Goal: Information Seeking & Learning: Learn about a topic

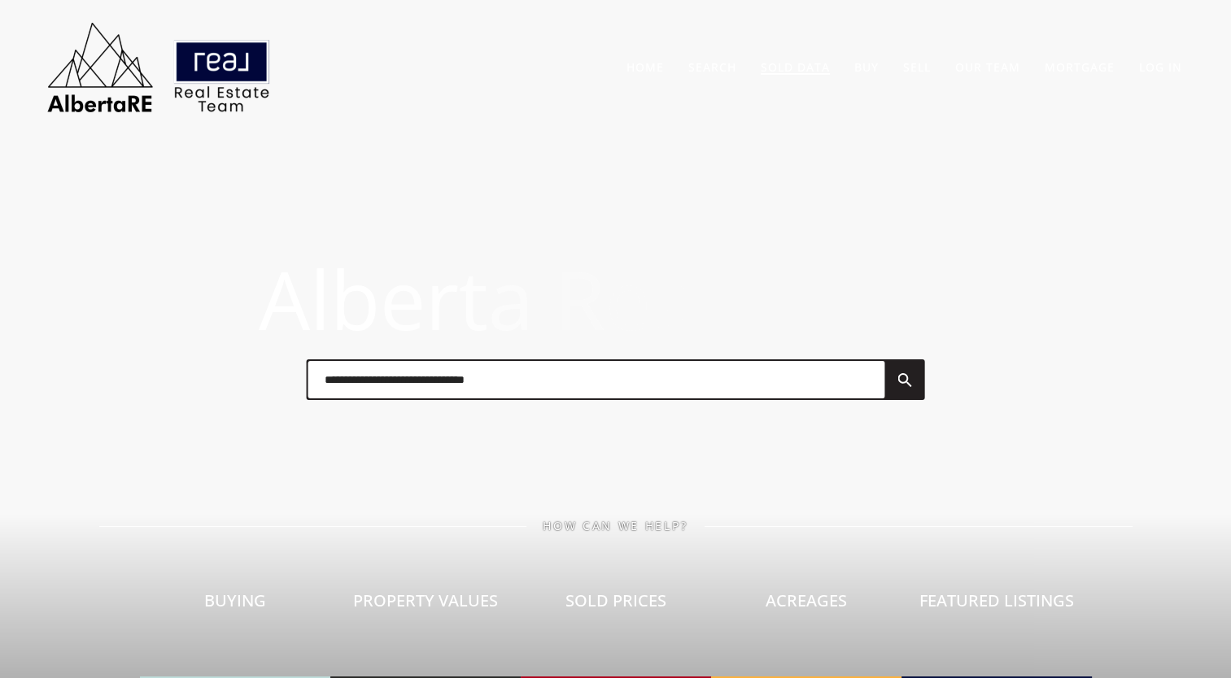
click at [797, 69] on link "Sold Data" at bounding box center [795, 66] width 69 height 15
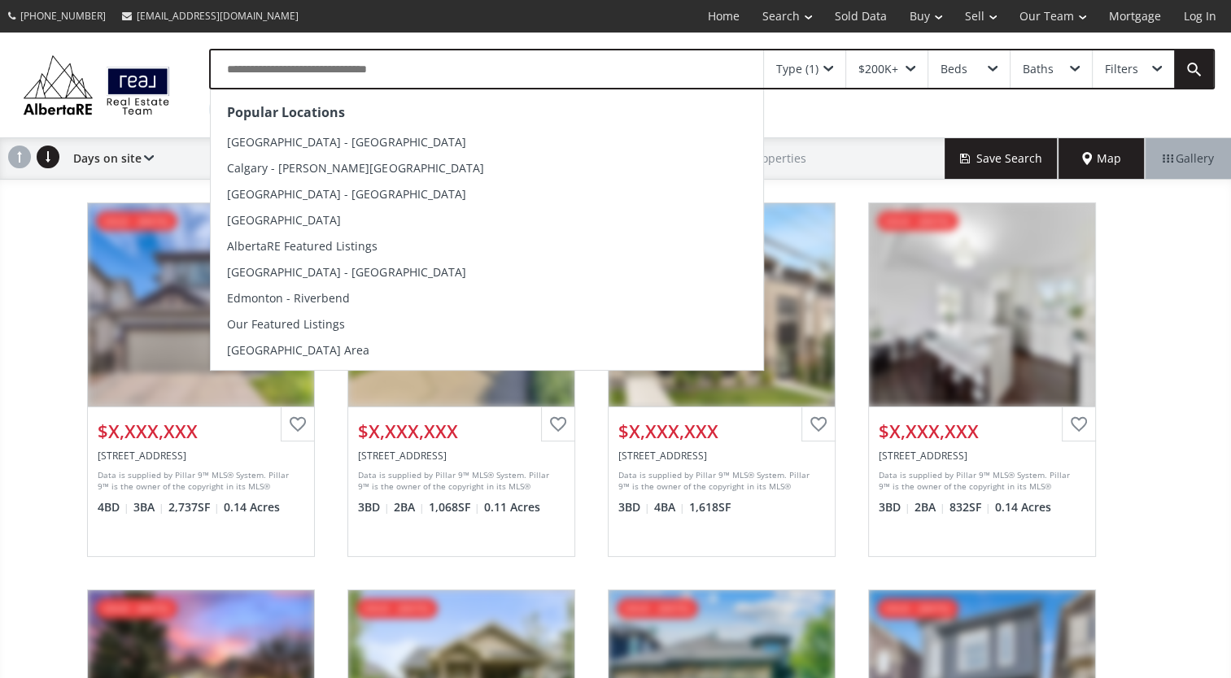
click at [372, 69] on input "text" at bounding box center [487, 68] width 552 height 37
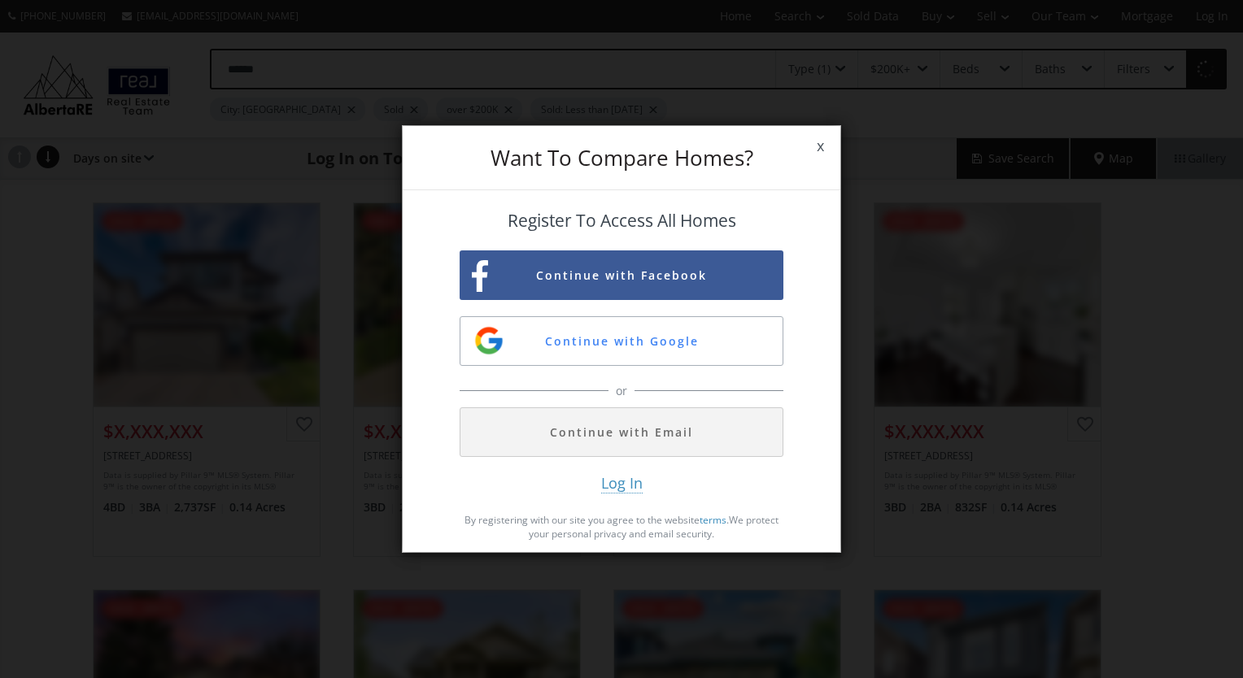
type input "******"
click at [644, 338] on button "Continue with Google" at bounding box center [622, 341] width 324 height 50
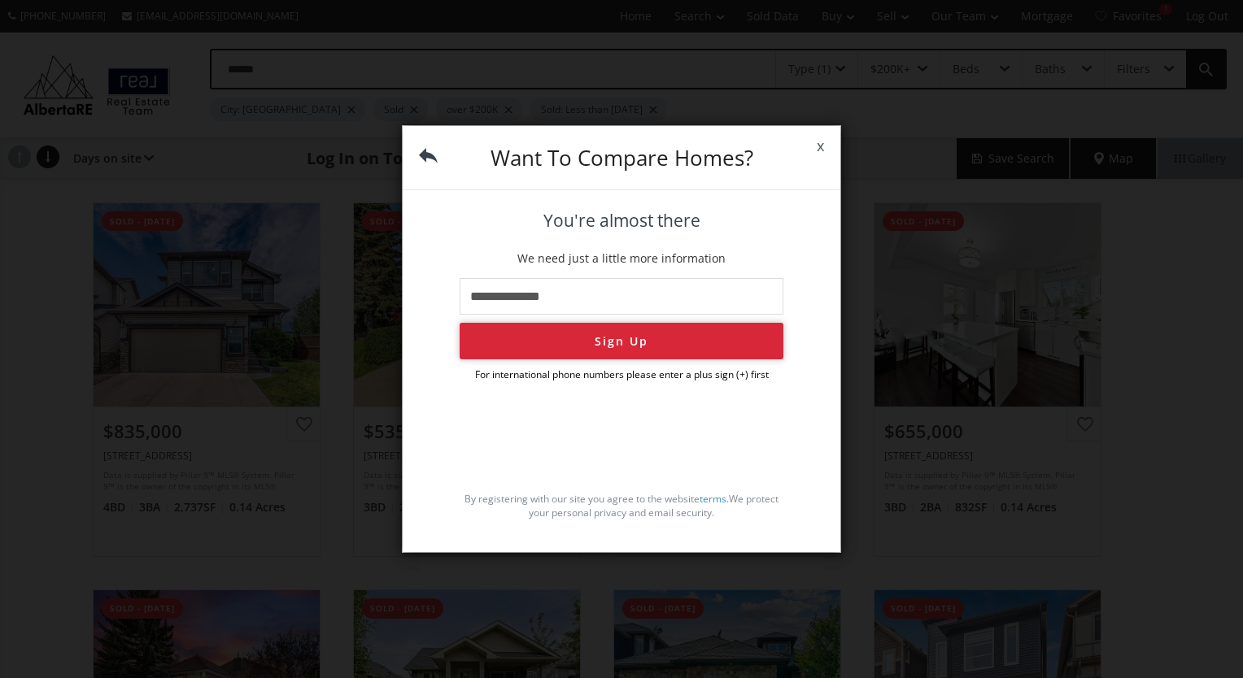
type input "**********"
click at [556, 360] on button "Sign Up" at bounding box center [622, 341] width 324 height 37
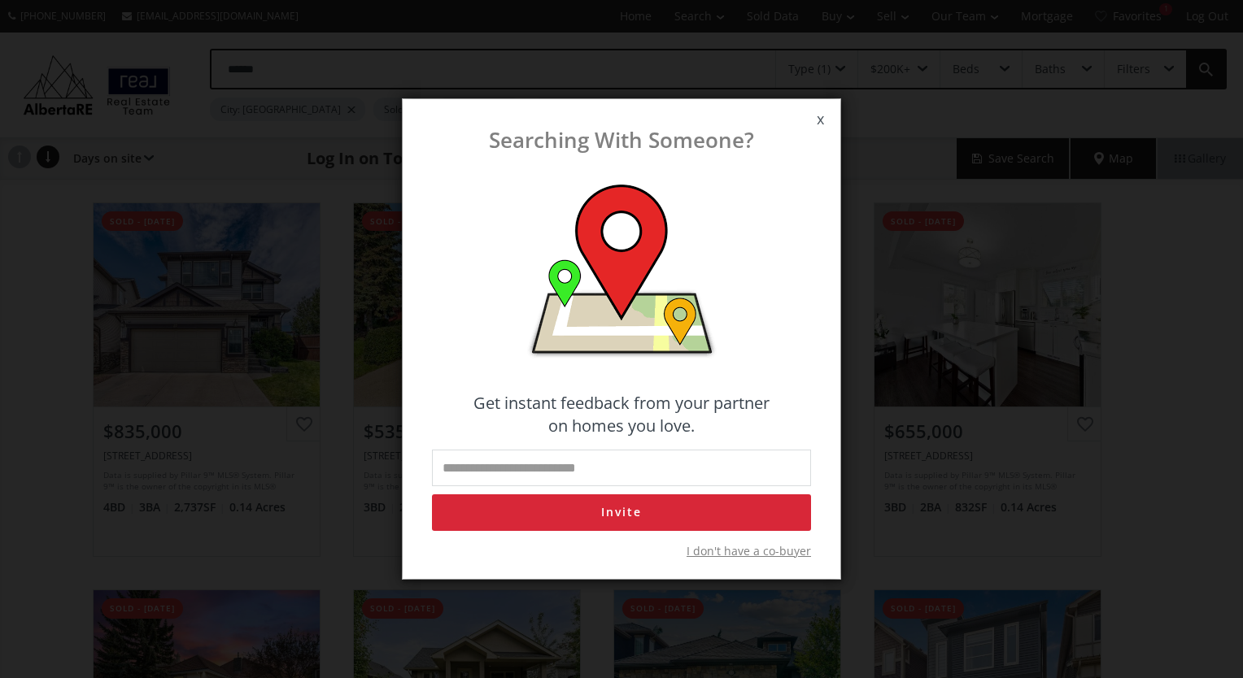
click at [827, 119] on span "x" at bounding box center [821, 120] width 40 height 46
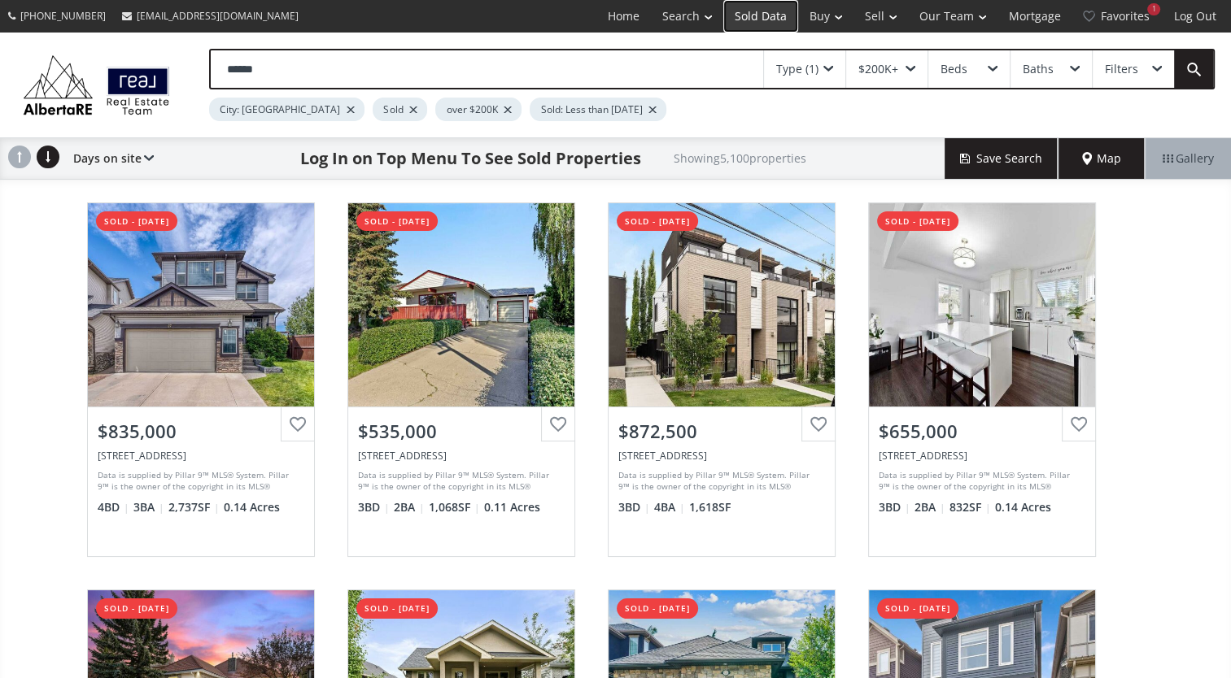
click at [758, 15] on link "Sold Data" at bounding box center [760, 16] width 75 height 33
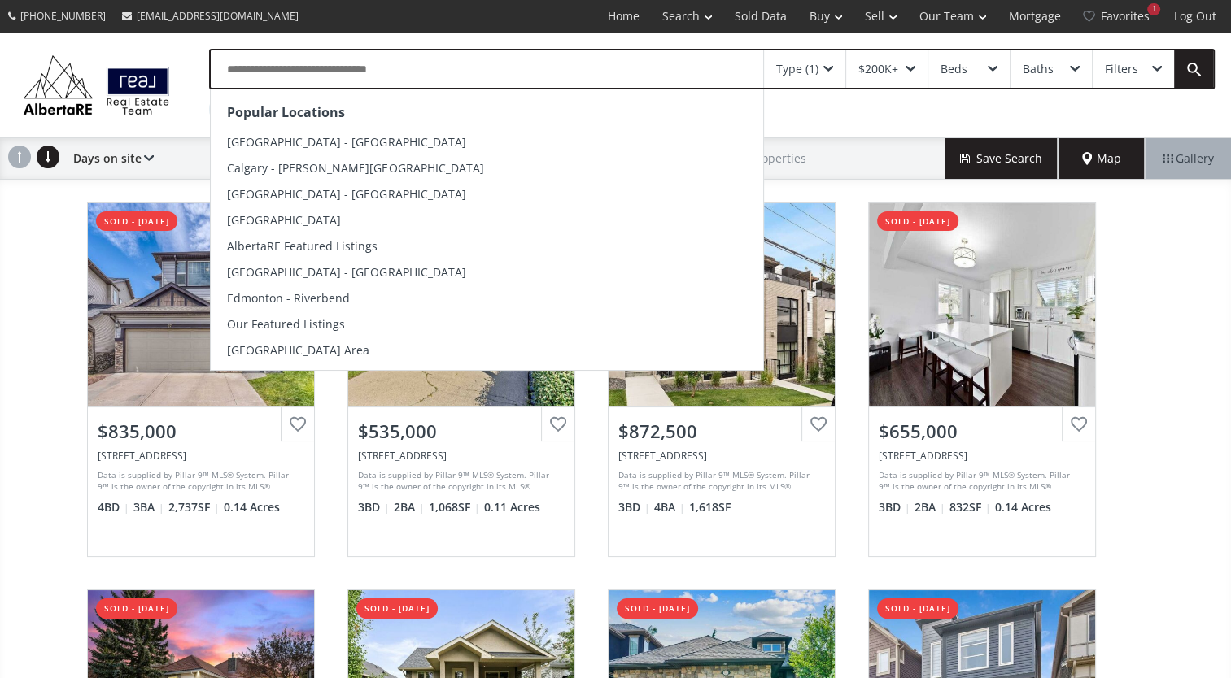
click at [426, 72] on input "text" at bounding box center [487, 68] width 552 height 37
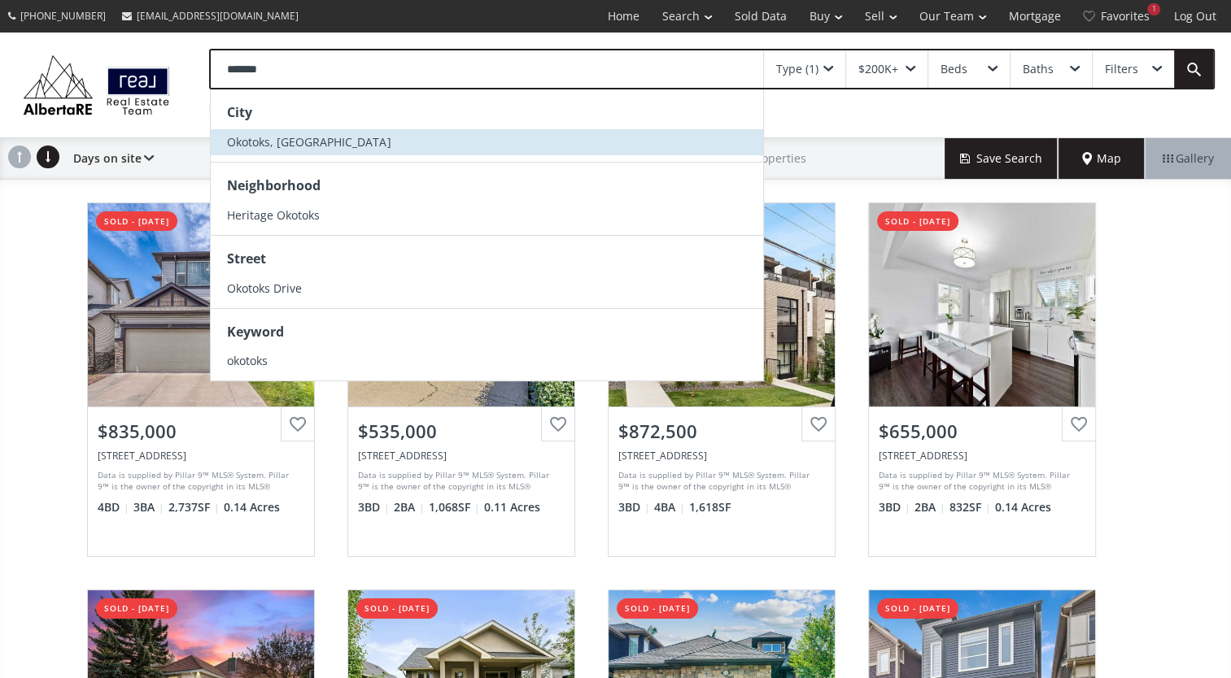
type input "*******"
click at [368, 140] on li "Okotoks, [GEOGRAPHIC_DATA]" at bounding box center [487, 142] width 552 height 26
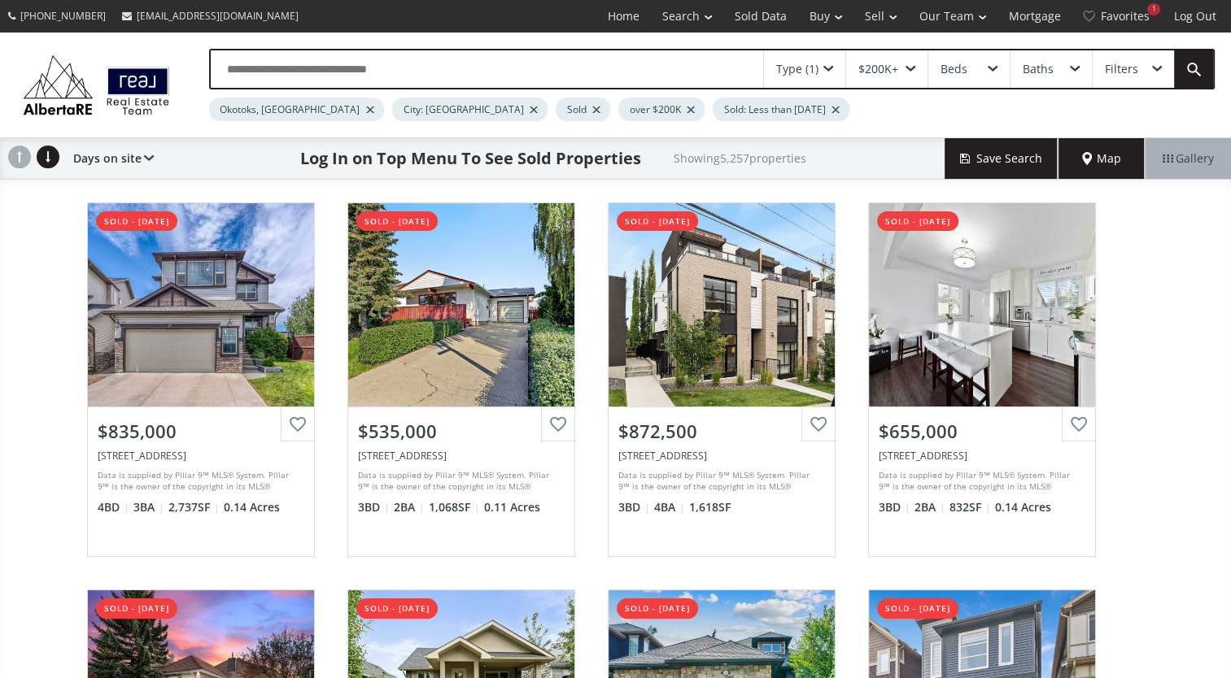
click at [530, 107] on div at bounding box center [534, 110] width 8 height 7
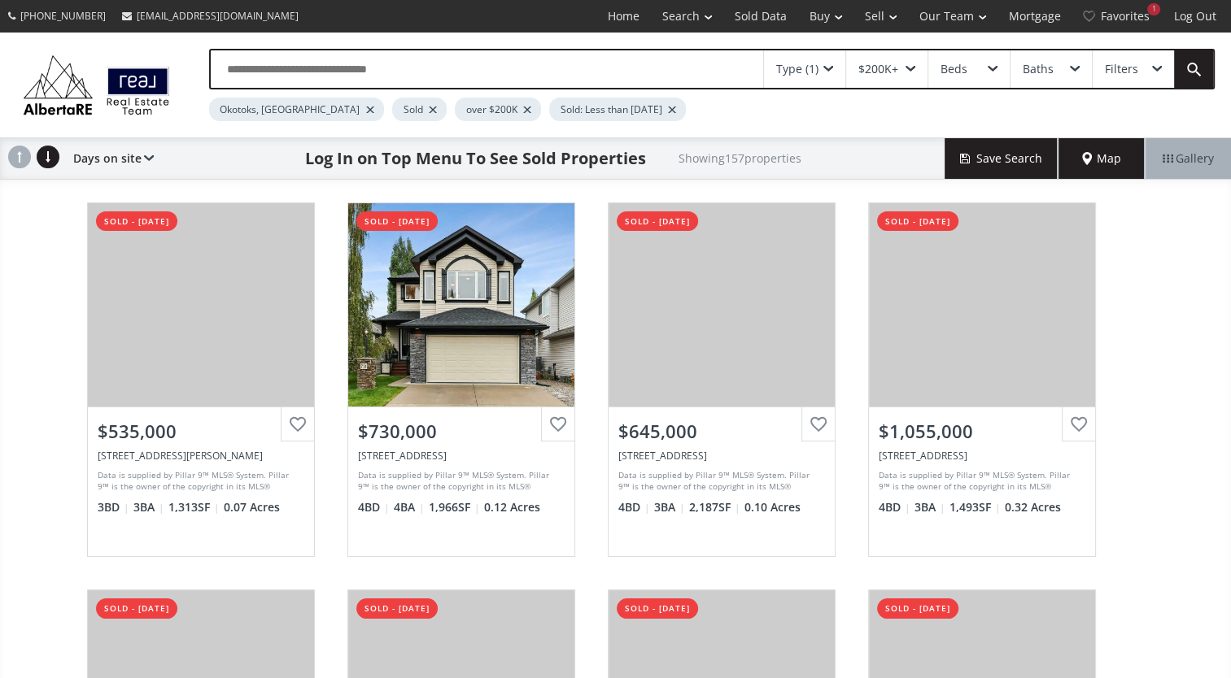
click at [1098, 161] on span "Map" at bounding box center [1101, 159] width 39 height 16
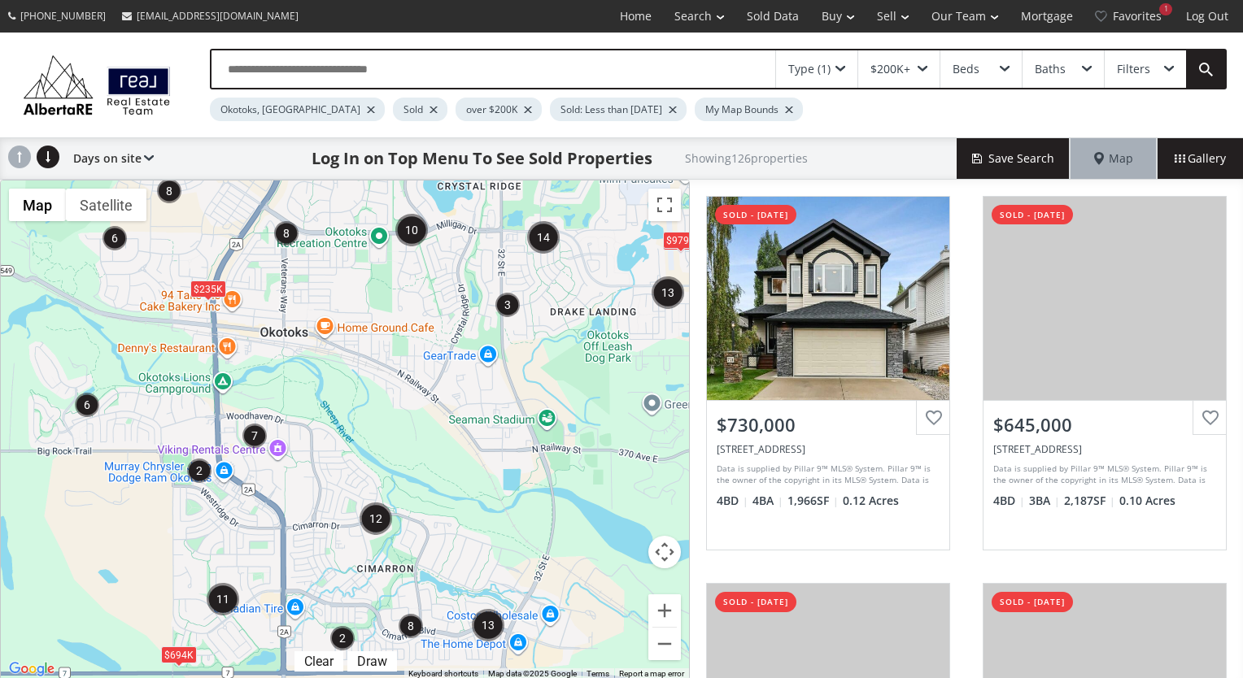
drag, startPoint x: 427, startPoint y: 456, endPoint x: 446, endPoint y: 438, distance: 25.9
click at [446, 438] on div "← Move left → Move right ↑ Move up ↓ Move down + Zoom in - Zoom out Home Jump l…" at bounding box center [345, 430] width 690 height 501
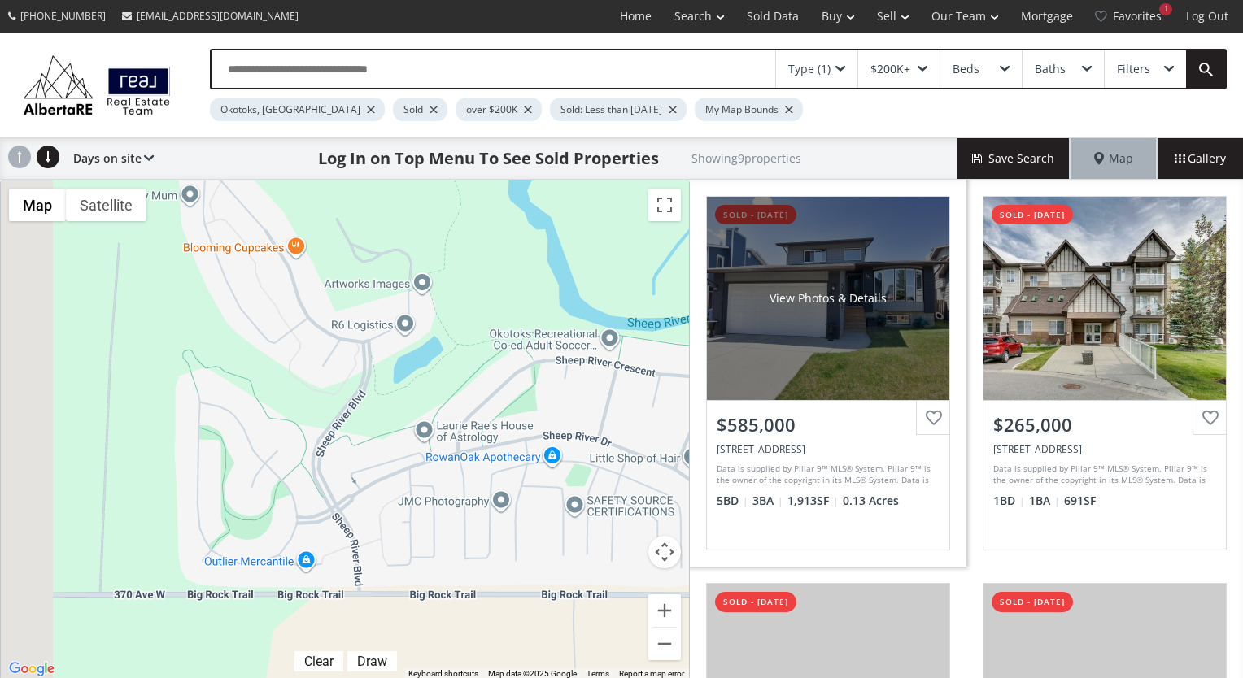
drag, startPoint x: 112, startPoint y: 325, endPoint x: 736, endPoint y: 530, distance: 656.8
click at [736, 530] on div "← Move left → Move right ↑ Move up ↓ Move down + Zoom in - Zoom out Home Jump l…" at bounding box center [621, 430] width 1243 height 501
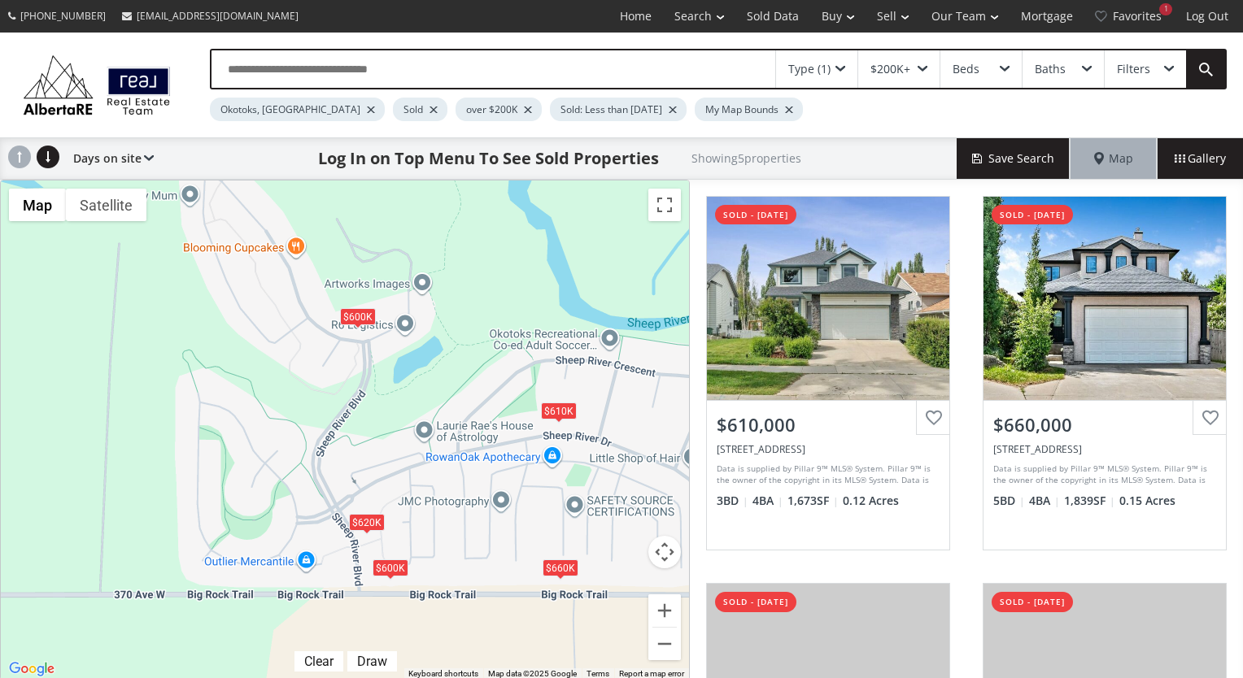
click at [371, 517] on div "$620K" at bounding box center [367, 522] width 36 height 17
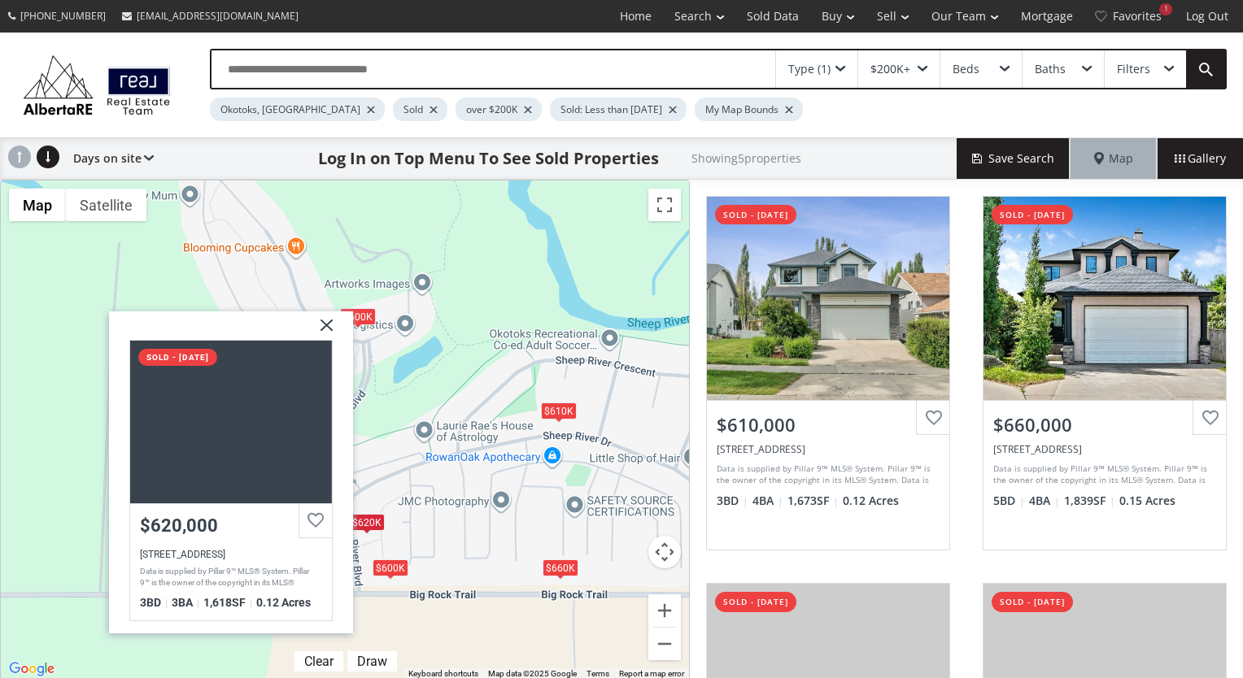
click at [328, 319] on img at bounding box center [320, 332] width 41 height 41
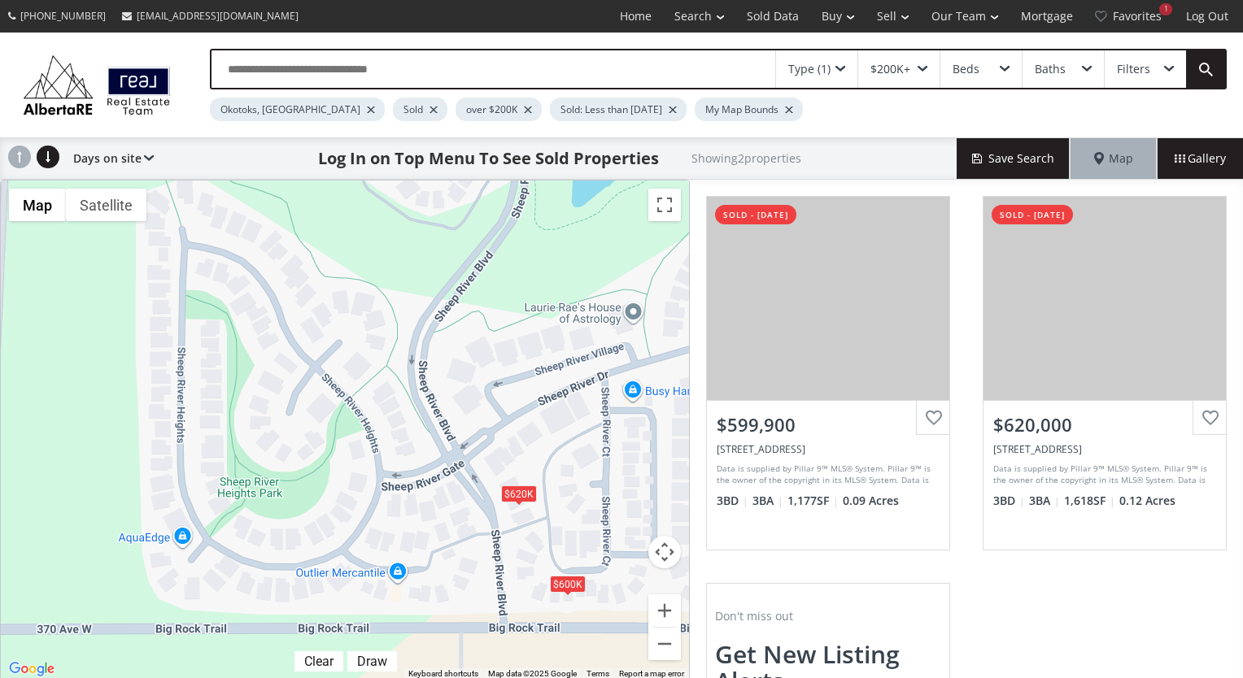
click at [1126, 71] on div "Filters" at bounding box center [1133, 68] width 33 height 11
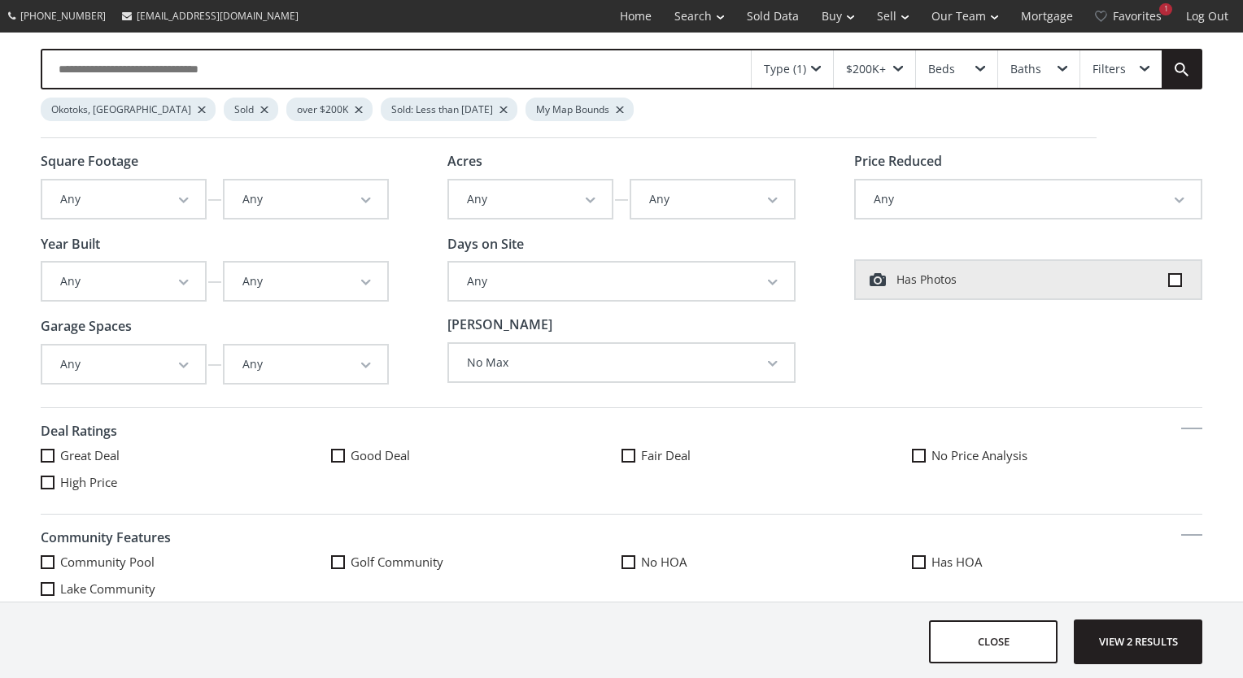
click at [500, 111] on div at bounding box center [504, 110] width 8 height 7
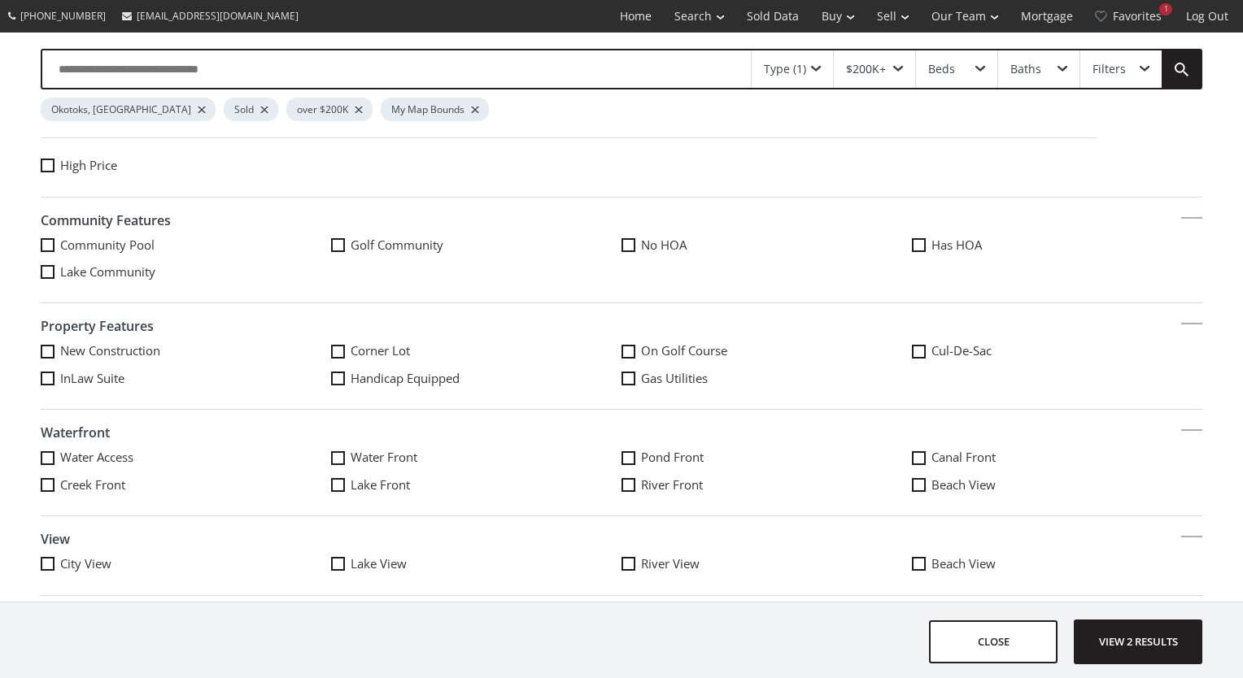
scroll to position [325, 0]
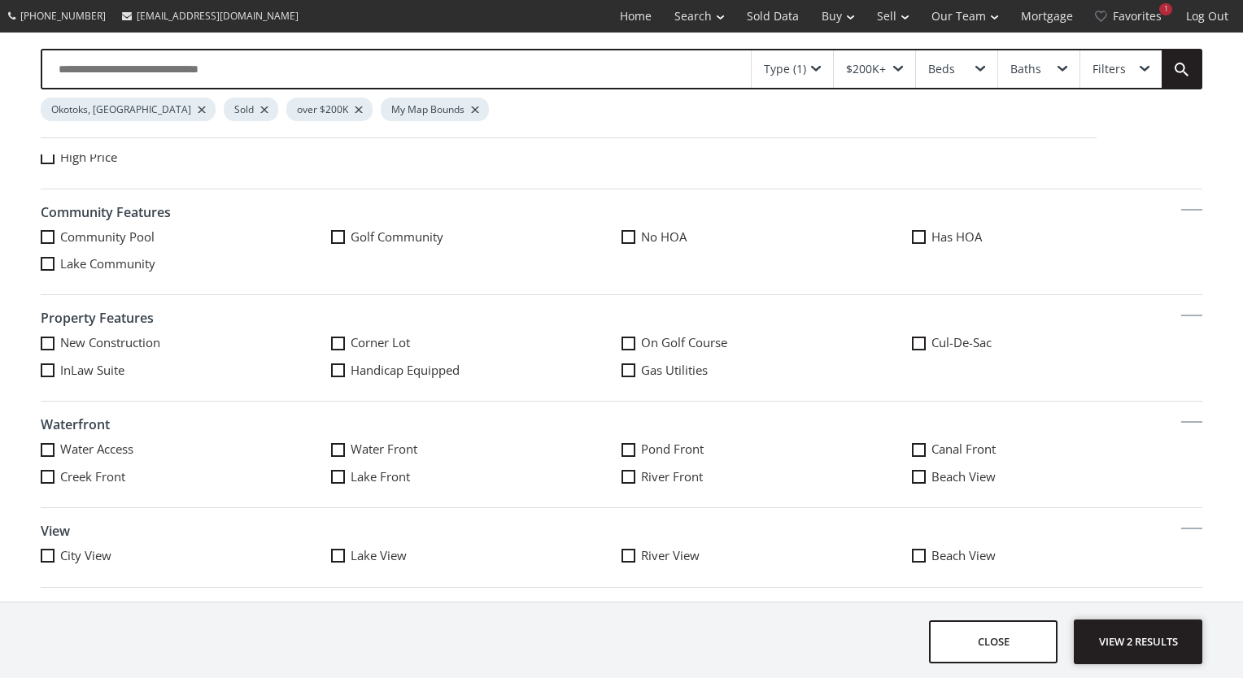
click at [1135, 639] on span "View 2 results" at bounding box center [1138, 642] width 119 height 43
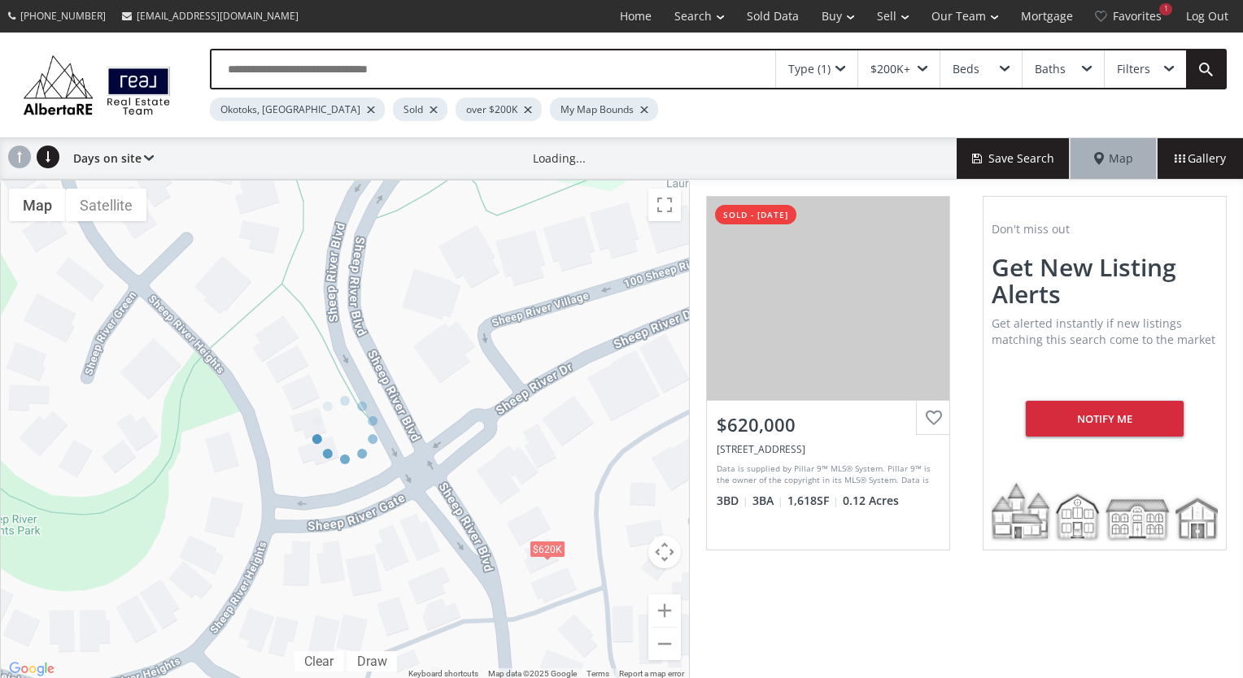
drag, startPoint x: 460, startPoint y: 509, endPoint x: 612, endPoint y: 344, distance: 224.5
click at [612, 344] on div "← Move left → Move right ↑ Move up ↓ Move down + Zoom in - Zoom out Home Jump l…" at bounding box center [345, 430] width 690 height 501
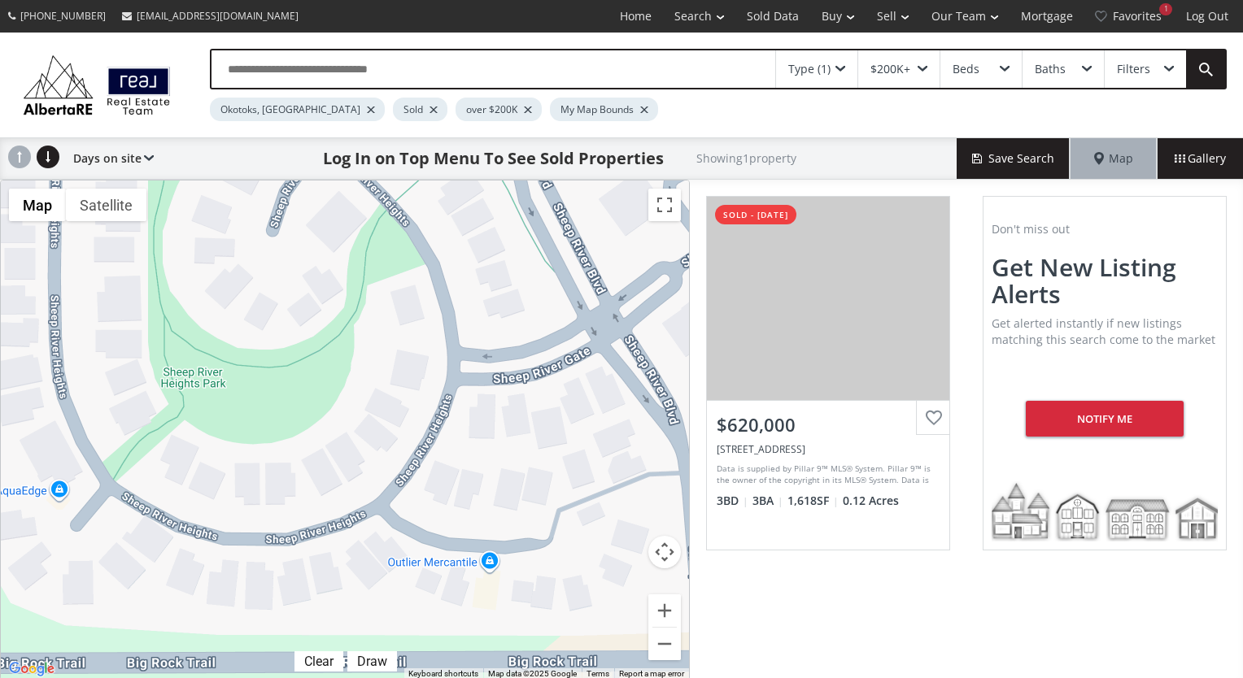
drag, startPoint x: 423, startPoint y: 481, endPoint x: 609, endPoint y: 334, distance: 236.8
click at [609, 334] on div "$620K" at bounding box center [345, 431] width 688 height 500
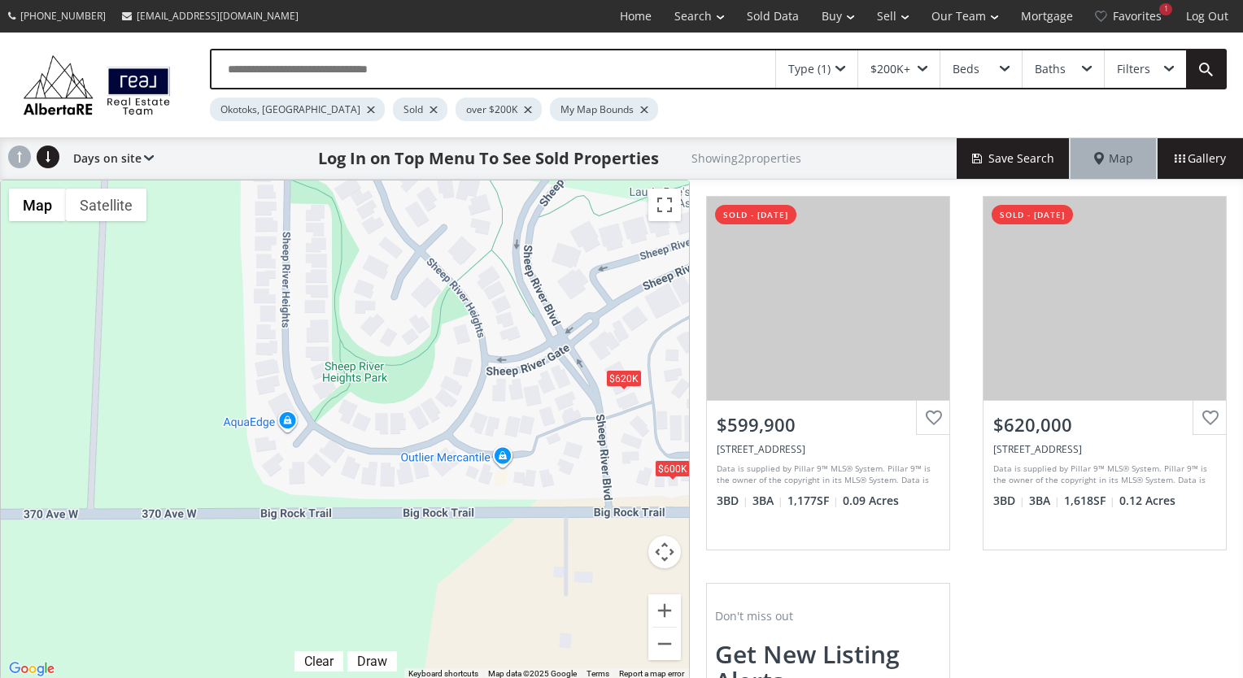
drag, startPoint x: 560, startPoint y: 309, endPoint x: 510, endPoint y: 379, distance: 85.8
click at [510, 379] on div "← Move left → Move right ↑ Move up ↓ Move down + Zoom in - Zoom out Home Jump l…" at bounding box center [345, 430] width 690 height 501
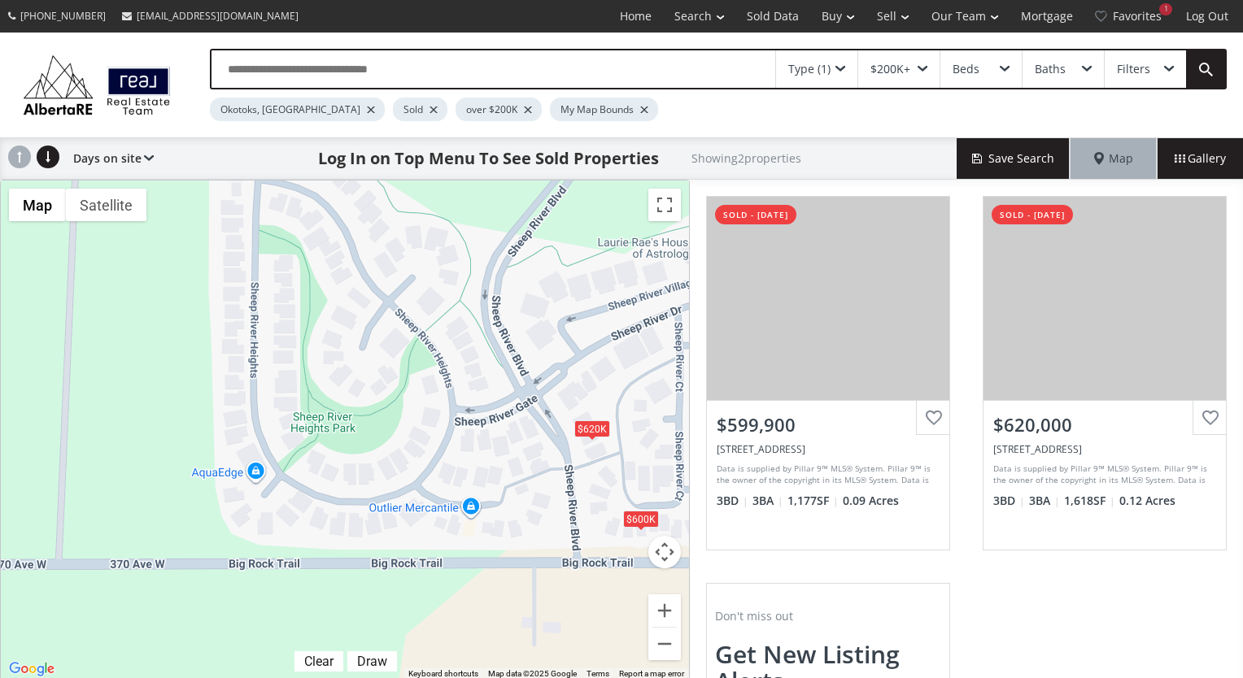
drag, startPoint x: 510, startPoint y: 379, endPoint x: 478, endPoint y: 443, distance: 72.0
click at [478, 443] on div "$600K $620K" at bounding box center [345, 431] width 688 height 500
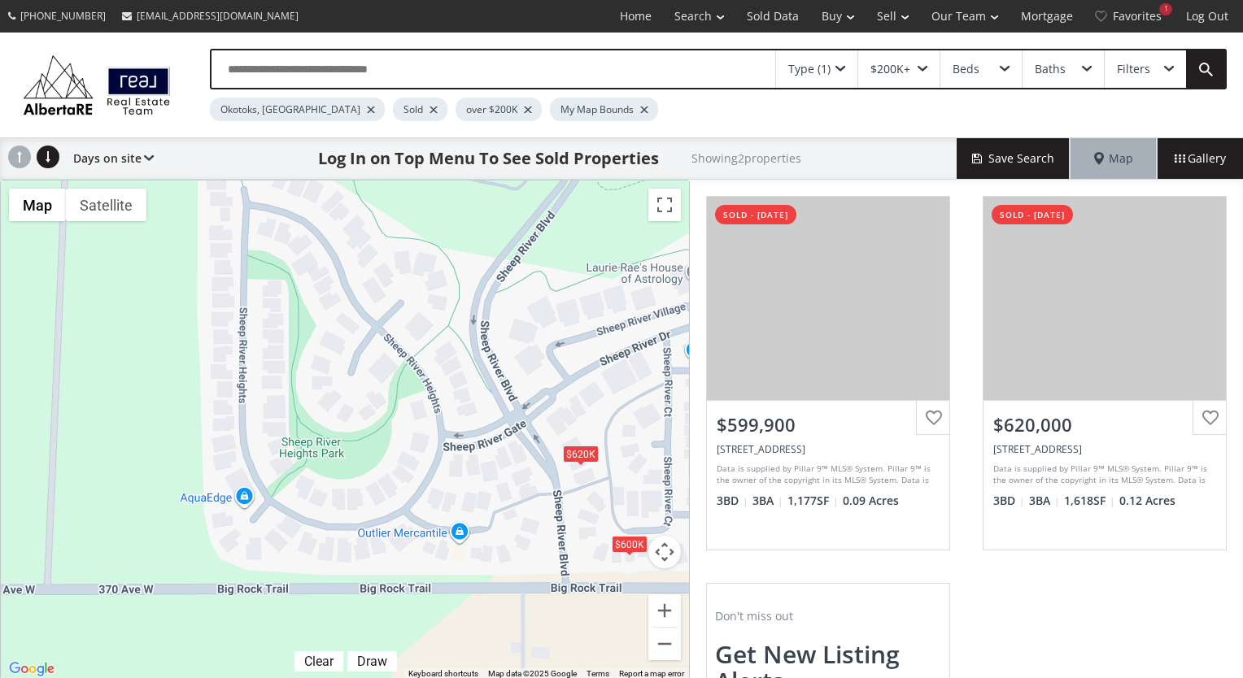
click at [1135, 72] on div "Filters" at bounding box center [1133, 68] width 33 height 11
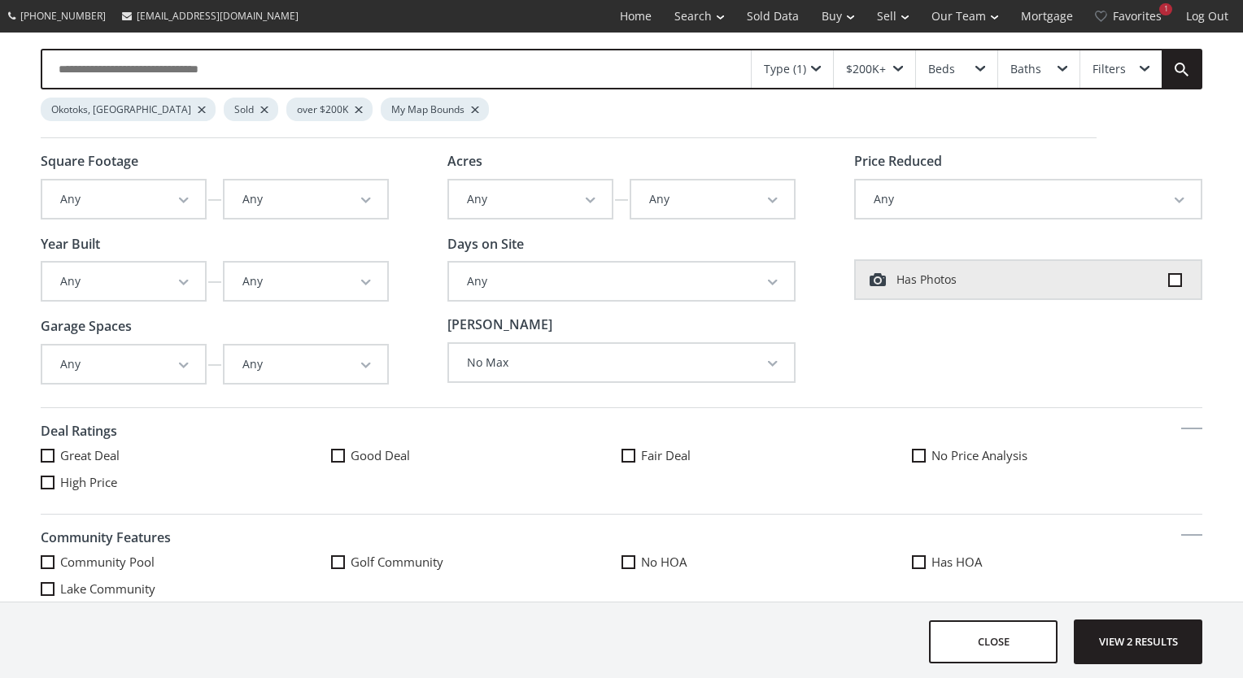
click at [1137, 73] on div "Filters" at bounding box center [1120, 68] width 81 height 37
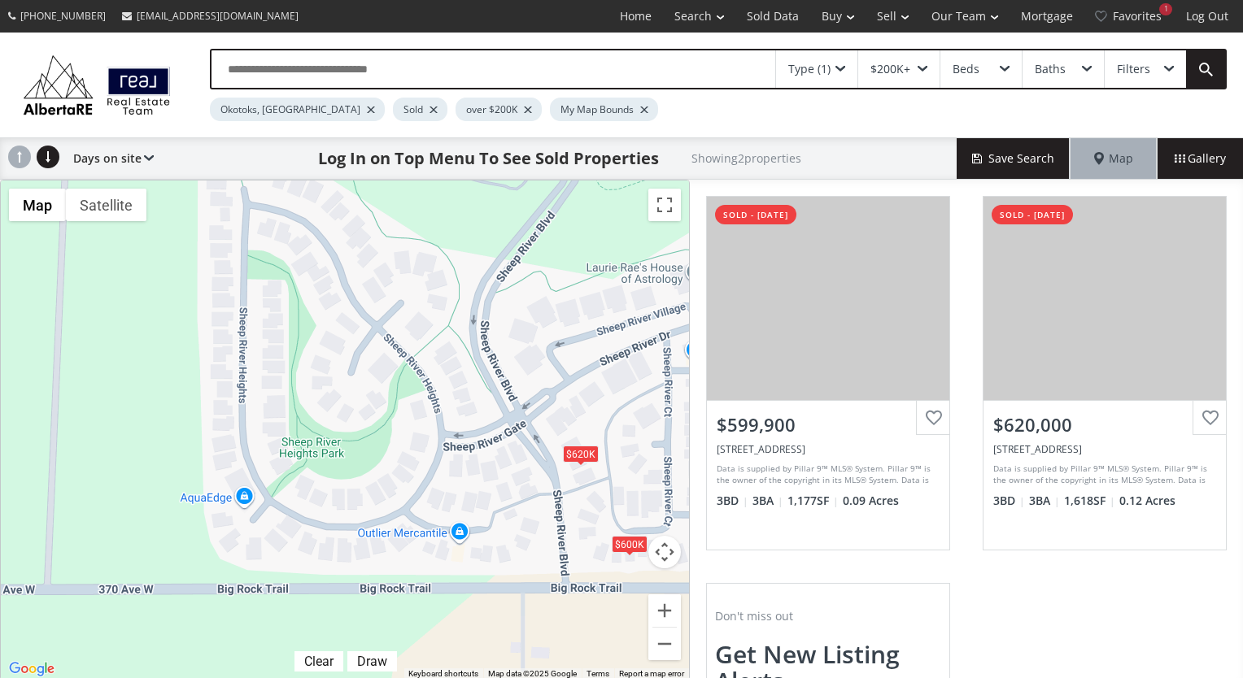
click at [1137, 73] on div "Filters" at bounding box center [1133, 68] width 33 height 11
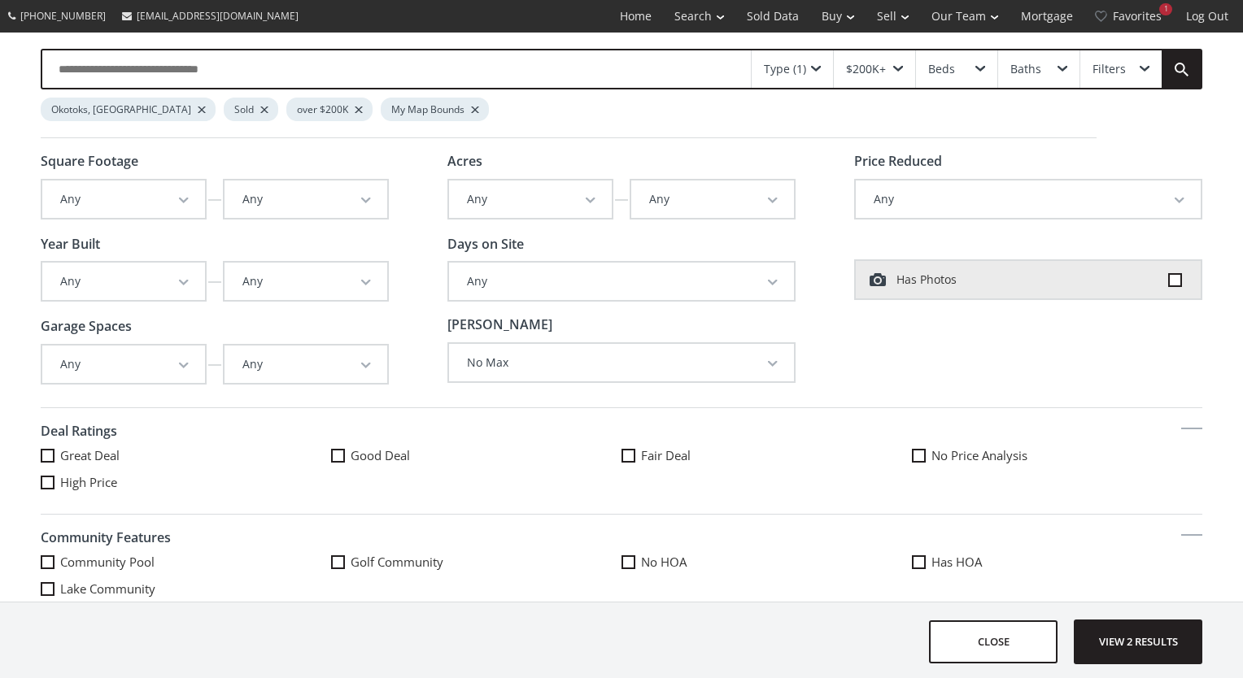
click at [1137, 73] on div "Filters" at bounding box center [1120, 68] width 81 height 37
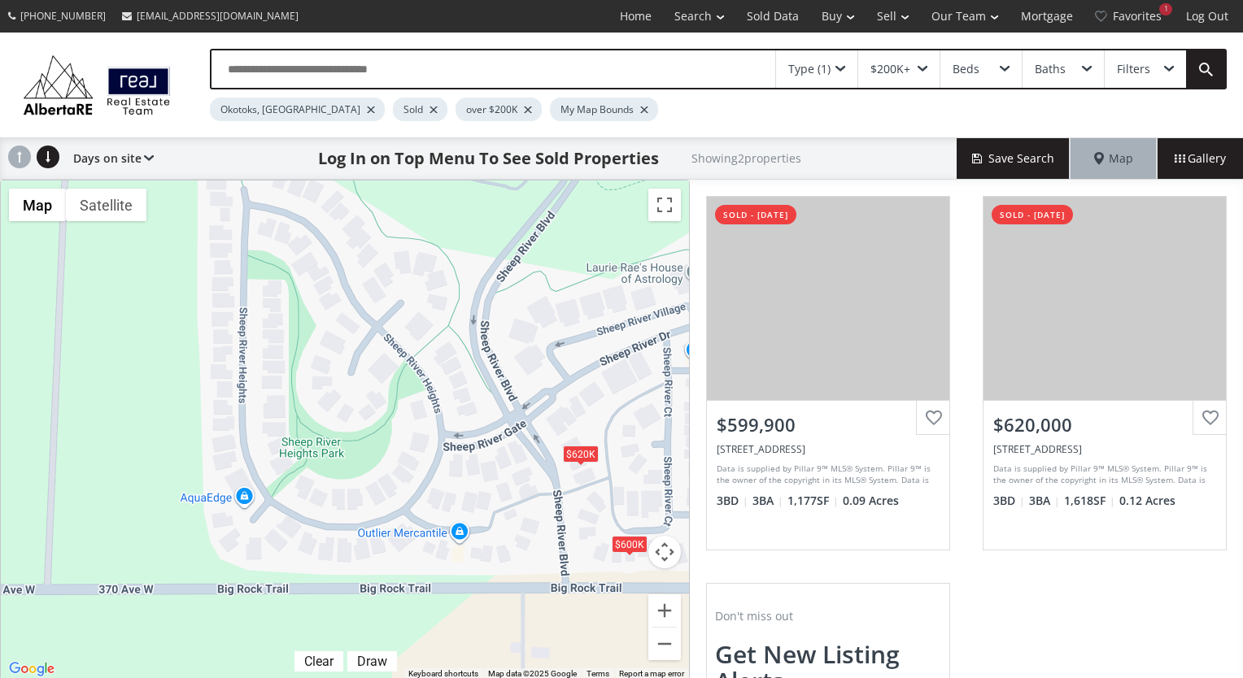
click at [120, 155] on div "Days on site Price SQFT Bedrooms Bathrooms Days on site Year built Lot size Pri…" at bounding box center [109, 158] width 89 height 41
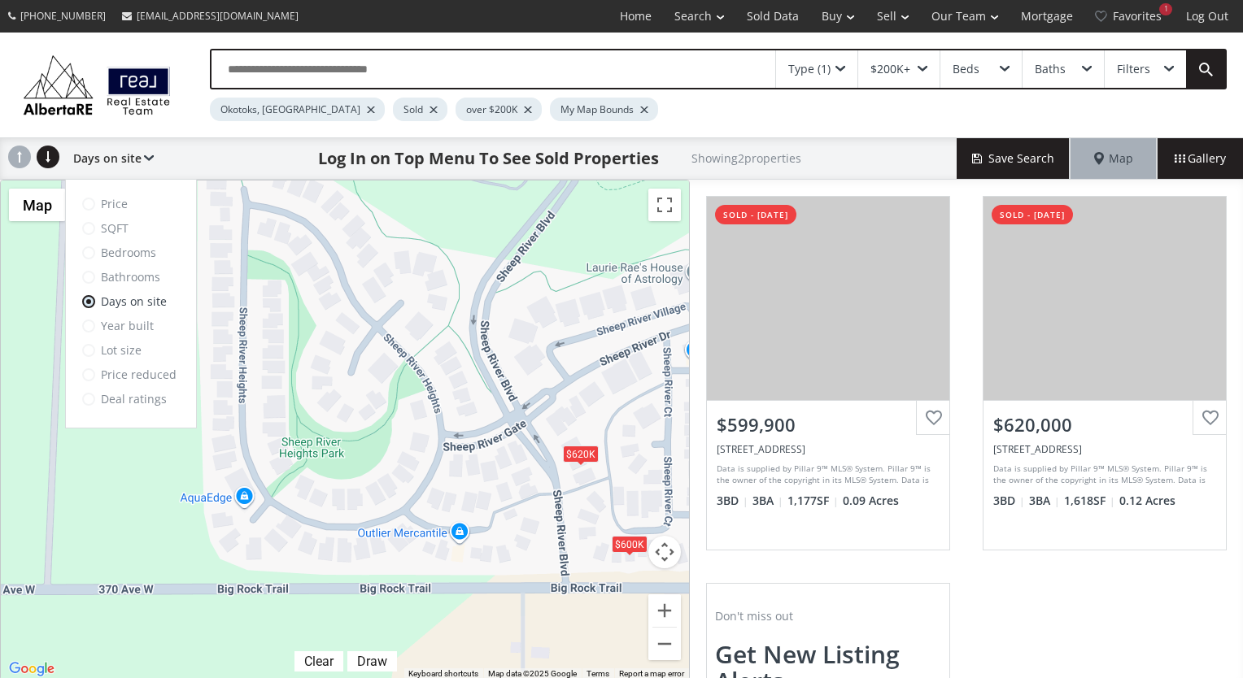
click at [122, 155] on div "Days on site Price SQFT Bedrooms Bathrooms Days on site Year built Lot size Pri…" at bounding box center [109, 158] width 89 height 41
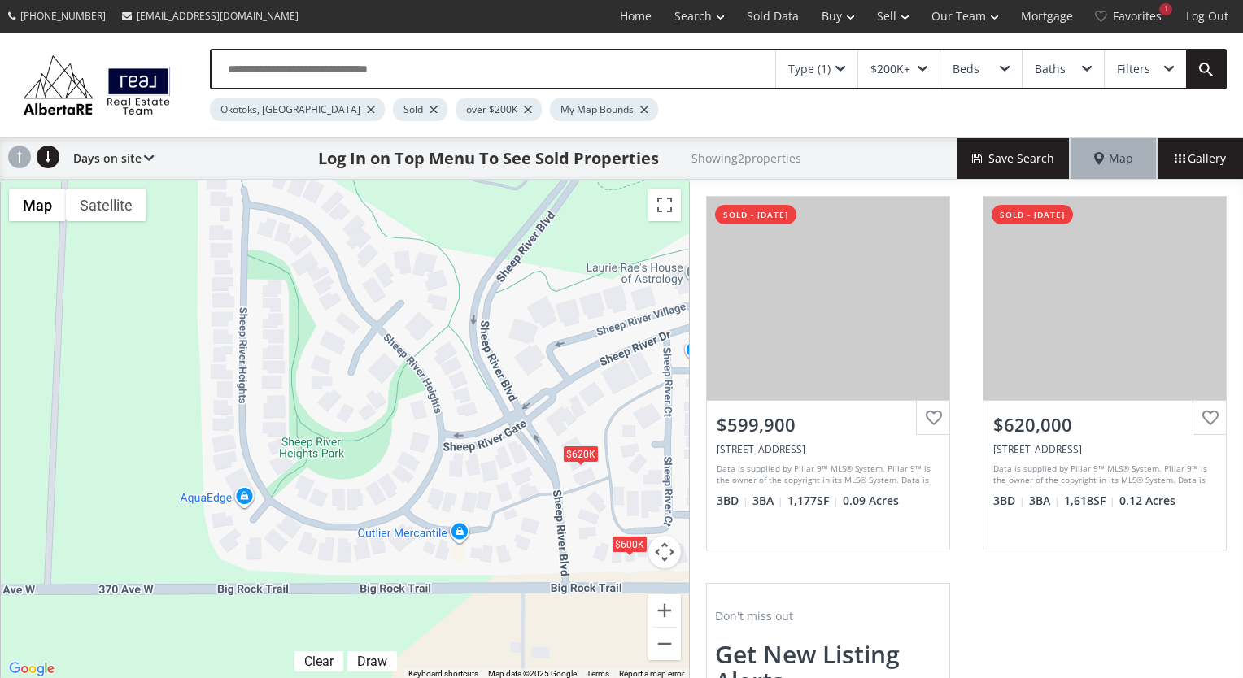
click at [1154, 63] on div "Filters" at bounding box center [1145, 68] width 81 height 37
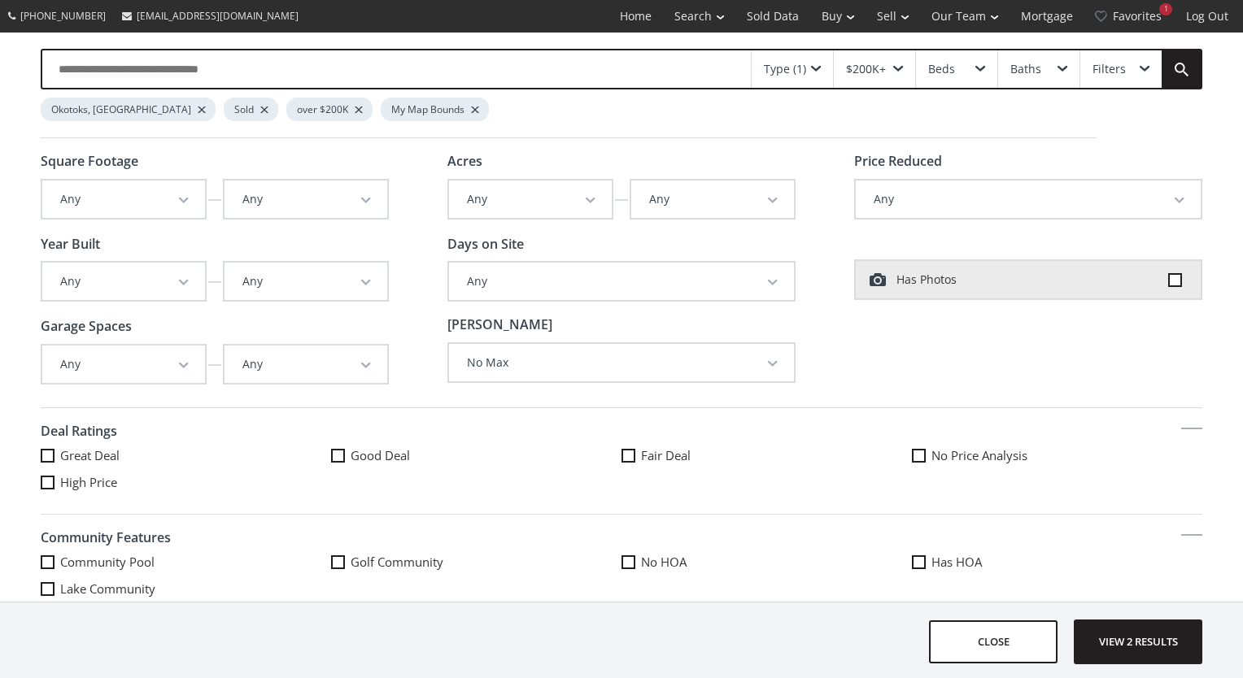
click at [530, 288] on button "Any" at bounding box center [621, 281] width 345 height 37
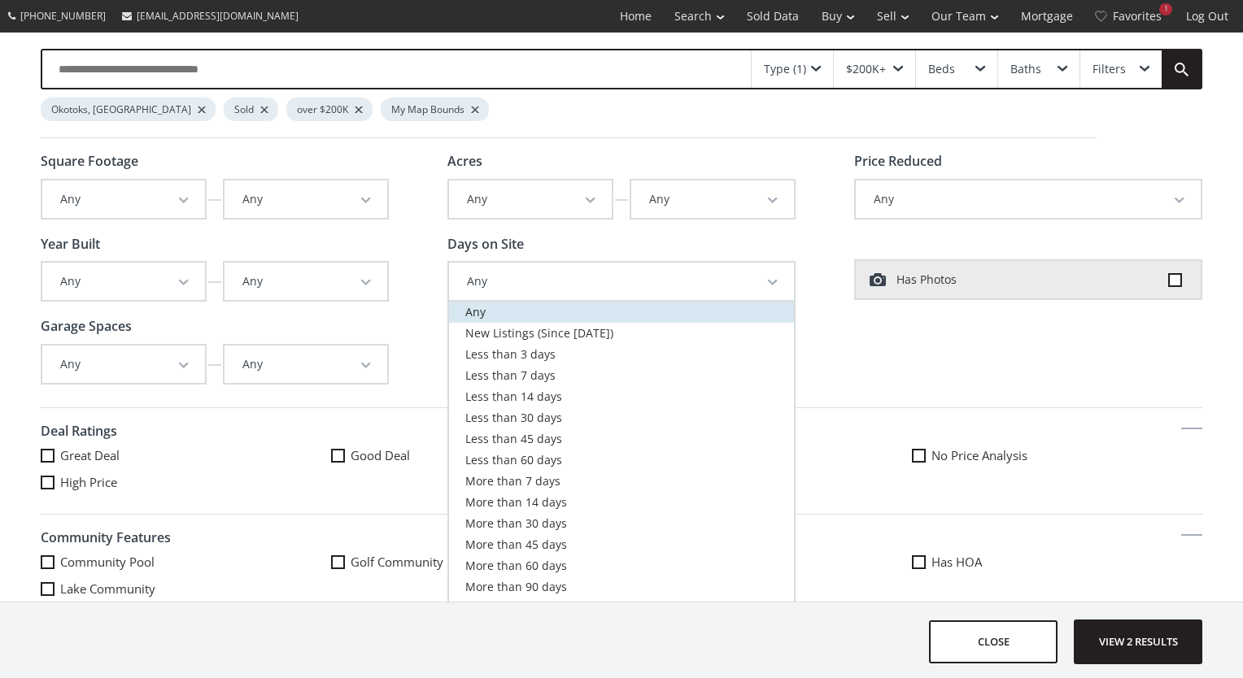
click at [534, 306] on link "Any" at bounding box center [621, 312] width 345 height 21
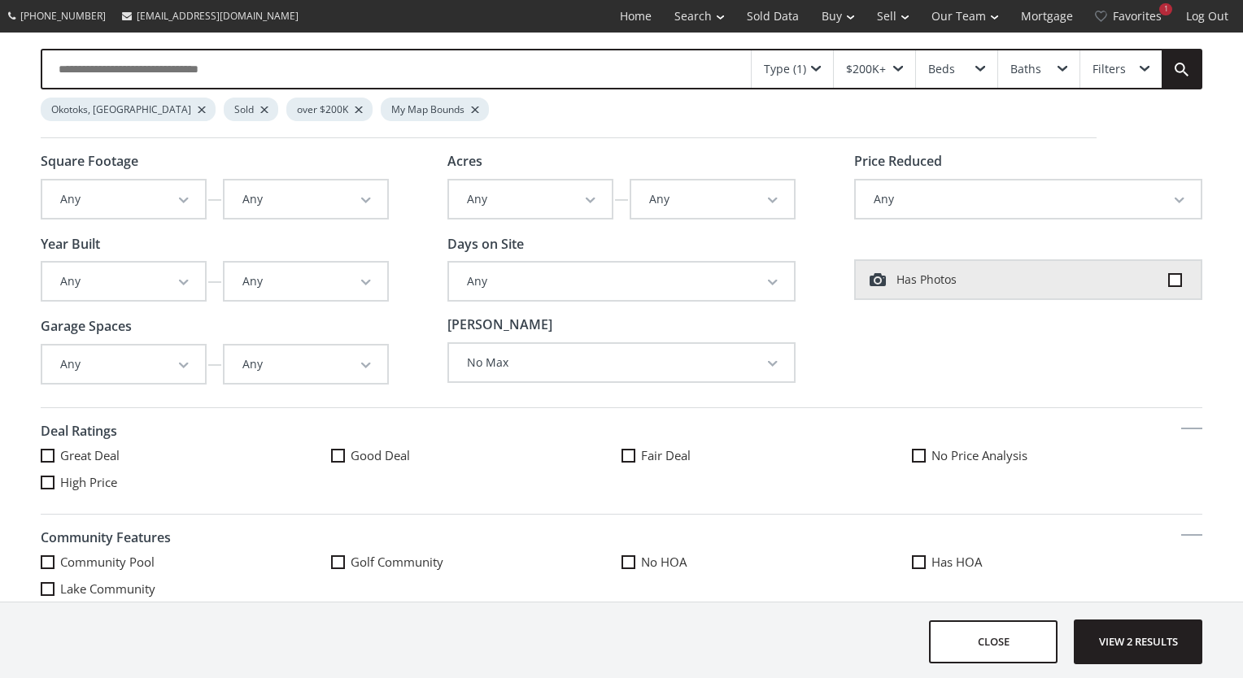
click at [471, 109] on div at bounding box center [475, 110] width 8 height 7
click at [1145, 645] on span "View 157 results" at bounding box center [1138, 642] width 119 height 43
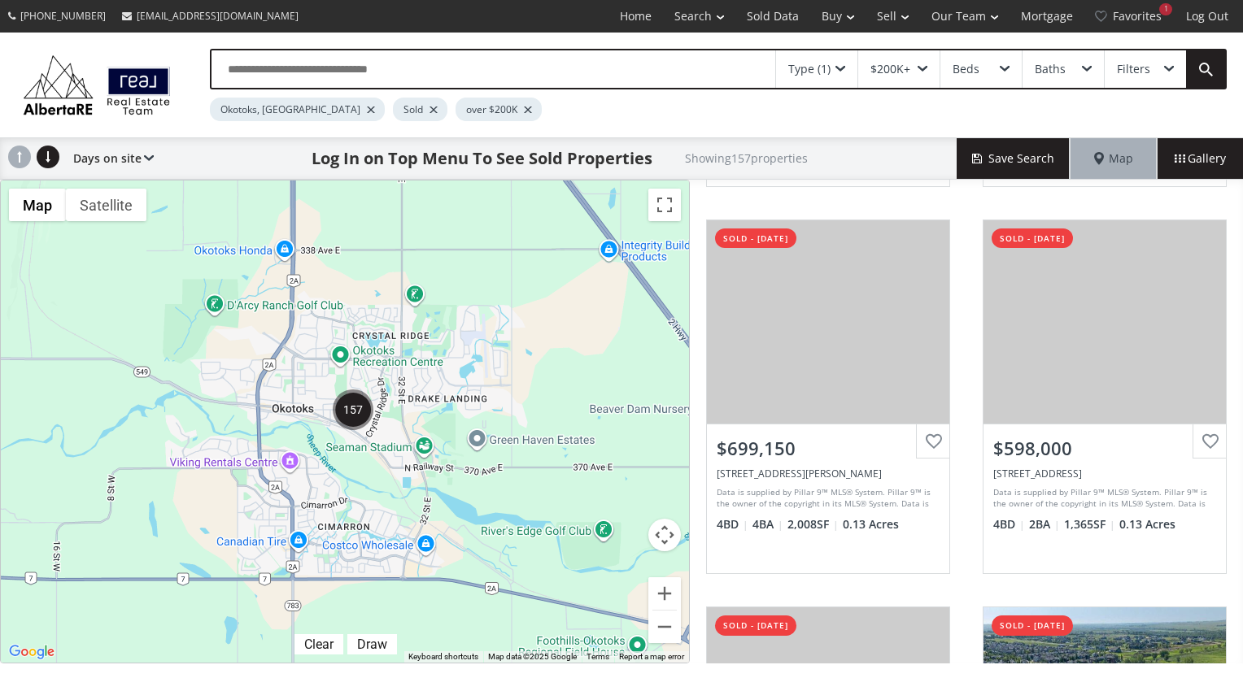
scroll to position [1538, 0]
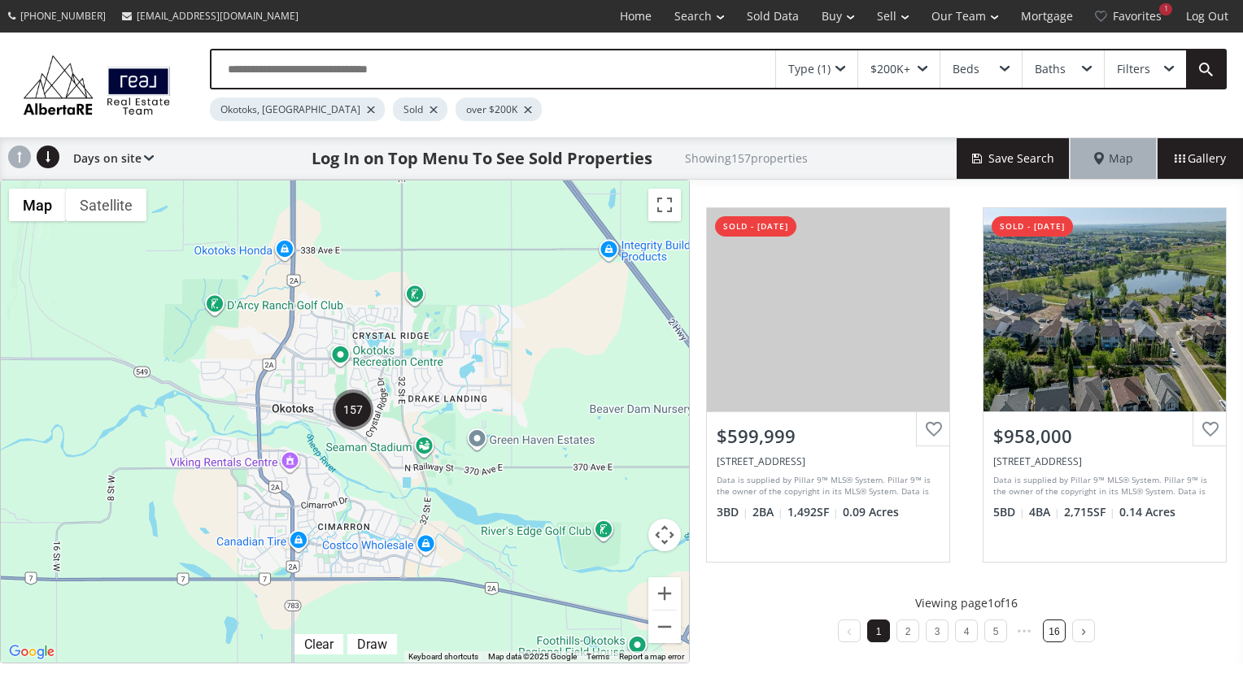
click at [1049, 626] on link "16" at bounding box center [1054, 631] width 11 height 11
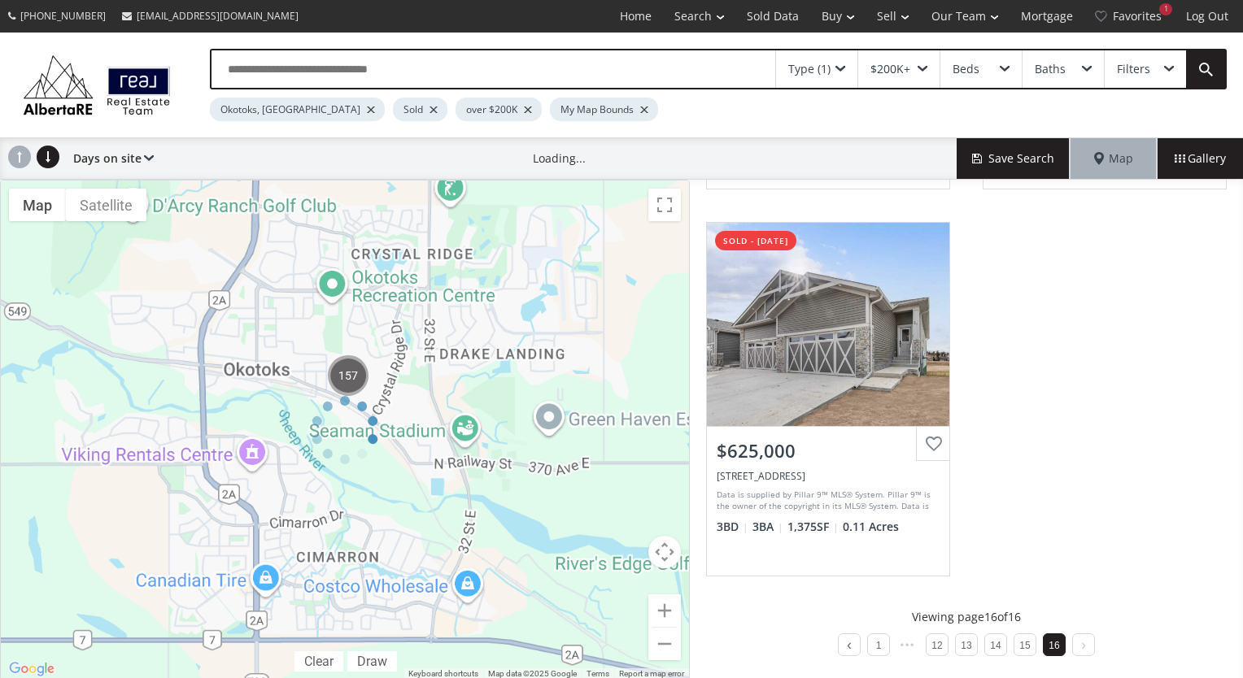
scroll to position [1135, 0]
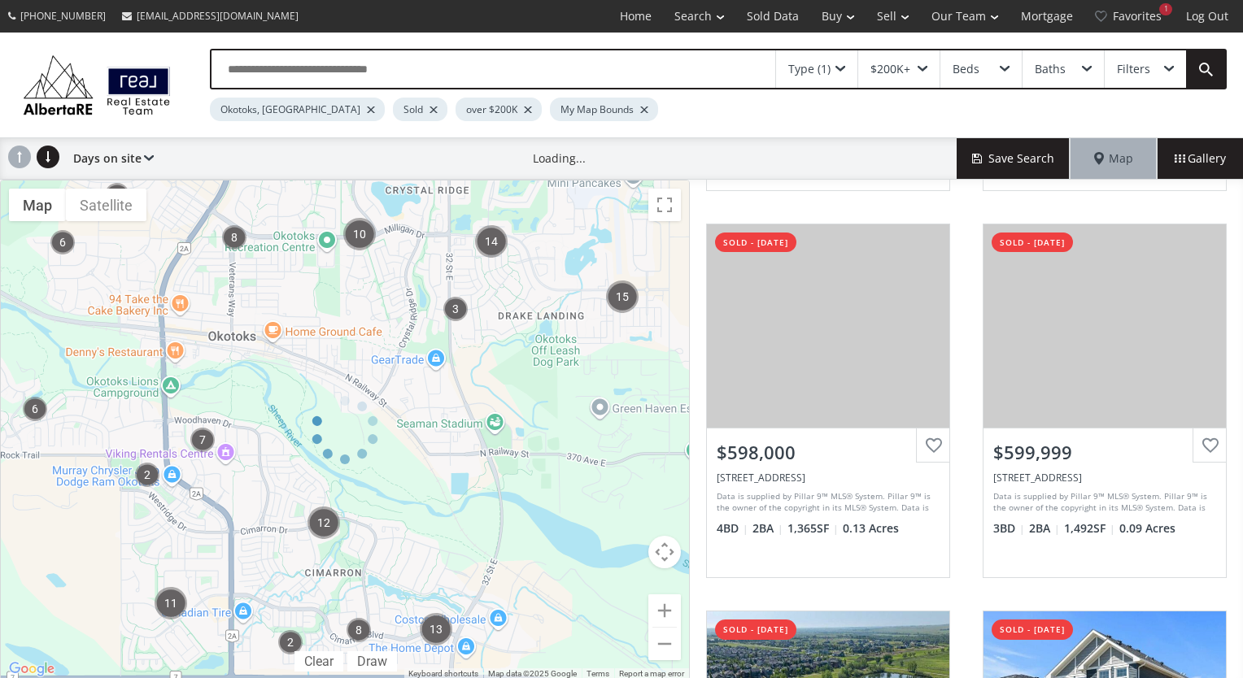
drag, startPoint x: 286, startPoint y: 539, endPoint x: 451, endPoint y: 437, distance: 193.7
click at [451, 437] on div at bounding box center [345, 430] width 690 height 501
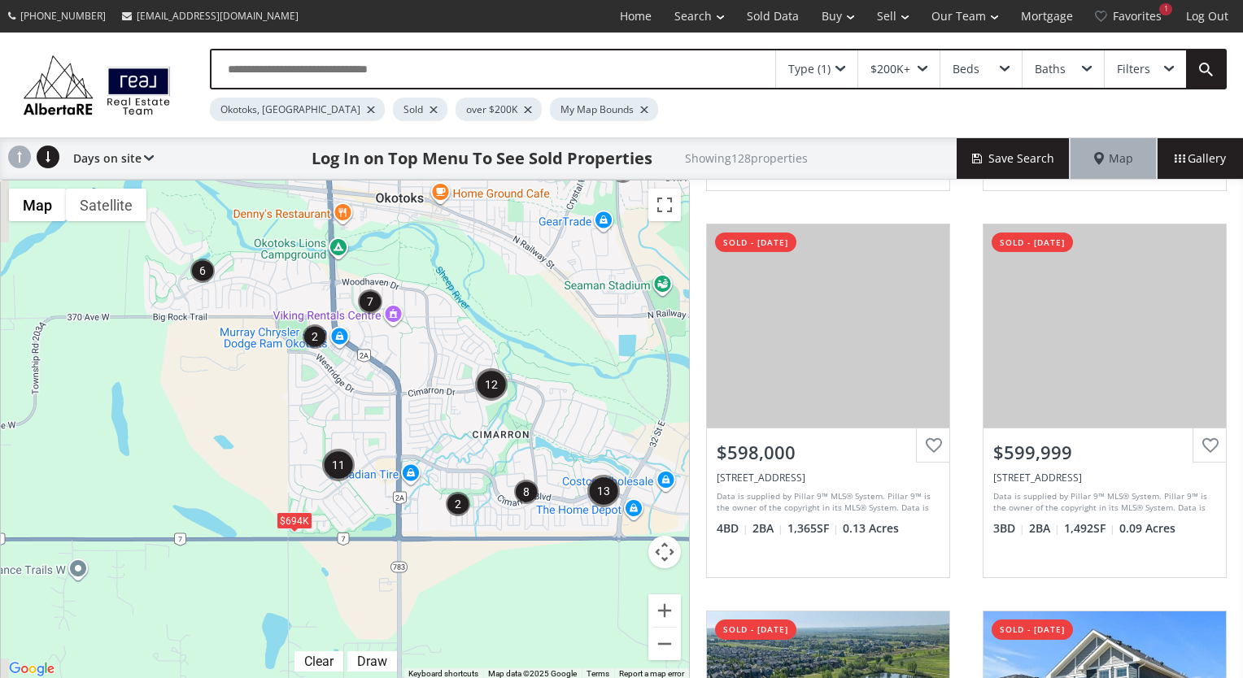
drag, startPoint x: 359, startPoint y: 475, endPoint x: 517, endPoint y: 358, distance: 196.6
click at [517, 358] on div "$694K $875K $979K $235K" at bounding box center [345, 431] width 688 height 500
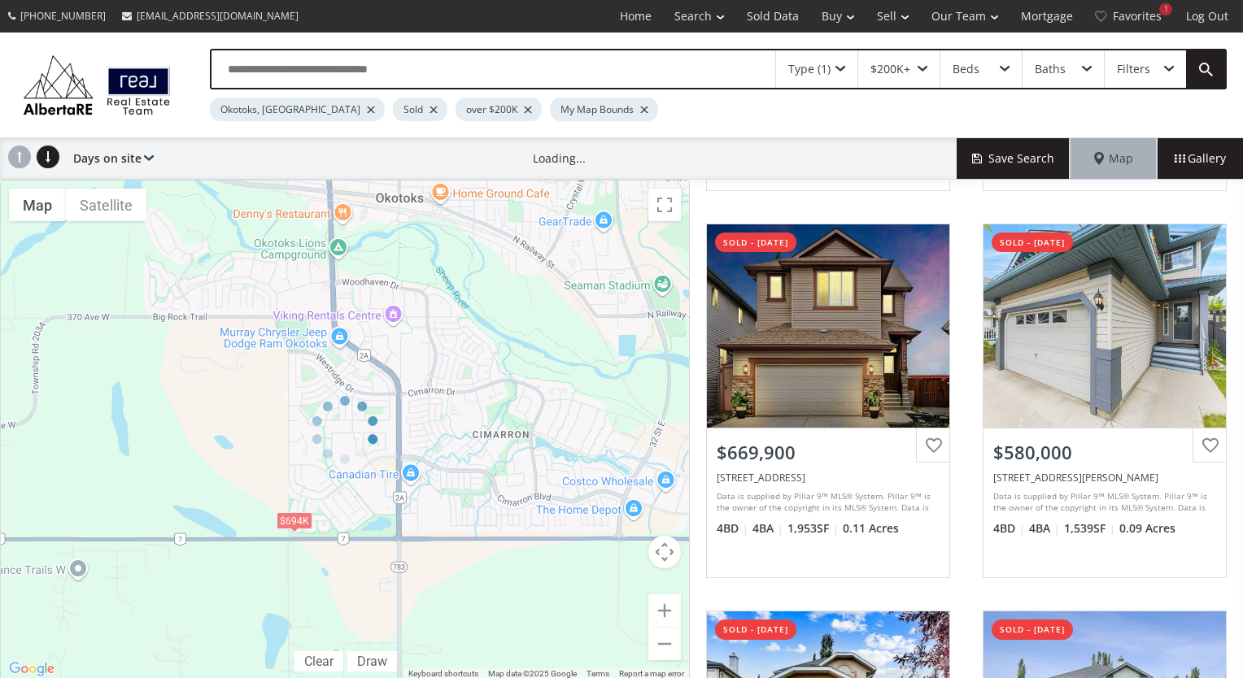
drag, startPoint x: 293, startPoint y: 304, endPoint x: 439, endPoint y: 484, distance: 231.9
click at [439, 484] on div at bounding box center [345, 430] width 690 height 501
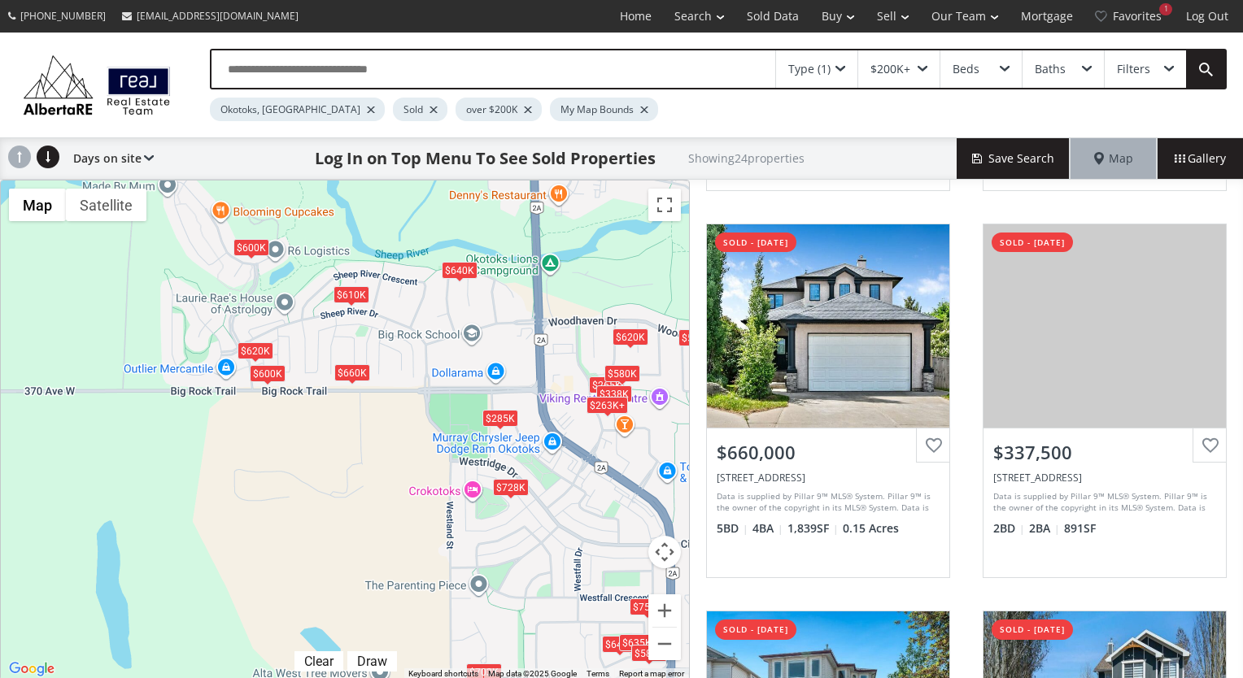
drag, startPoint x: 172, startPoint y: 336, endPoint x: 268, endPoint y: 412, distance: 122.2
click at [268, 412] on div "$645K $580K $610K $585K $265K $635K $660K $338K $588K $755K $723K $285K $328K $…" at bounding box center [345, 431] width 688 height 500
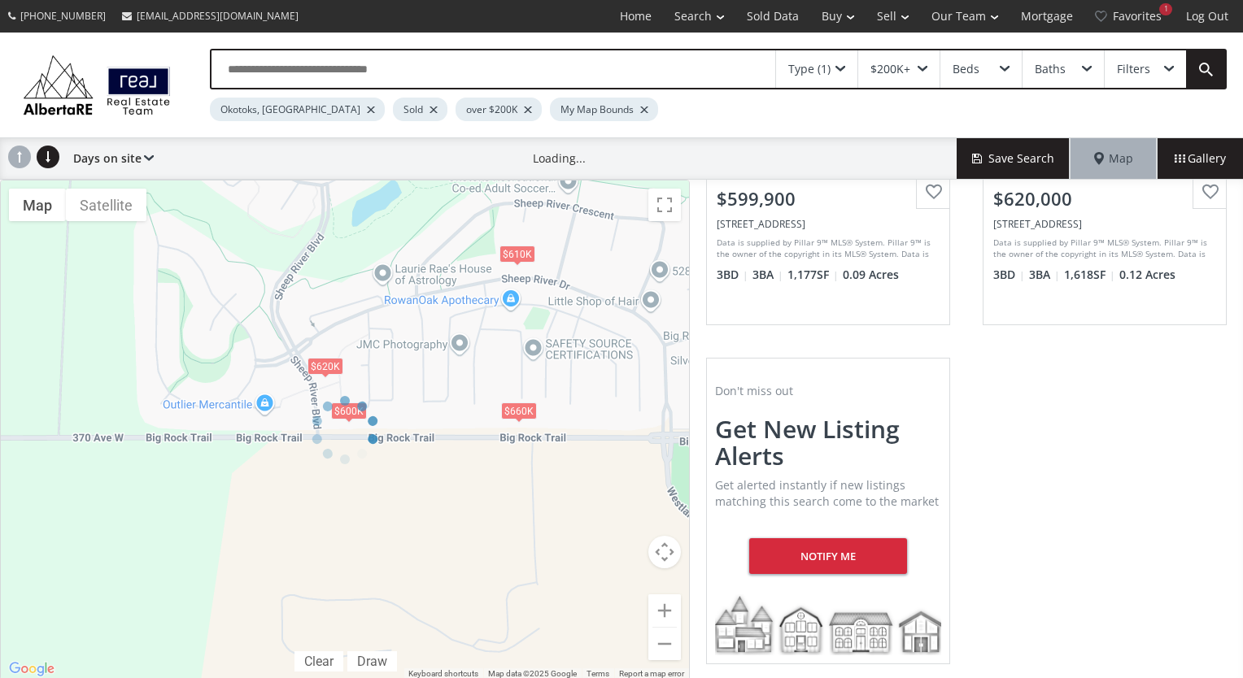
scroll to position [610, 0]
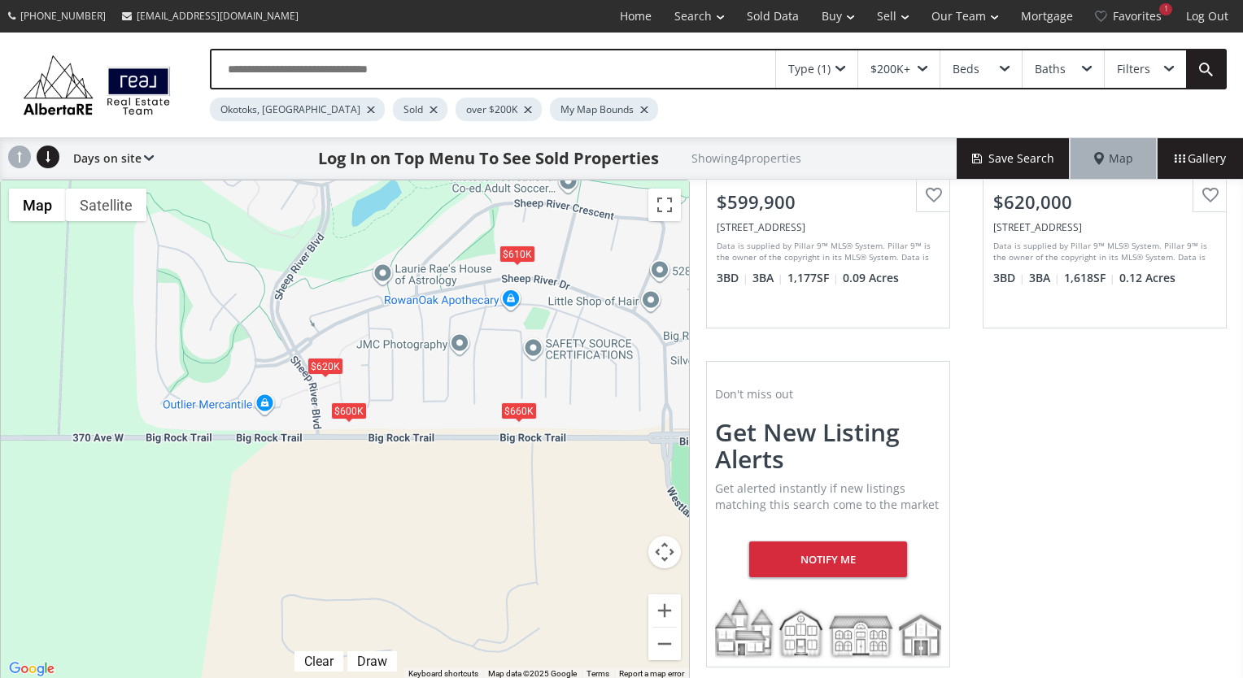
click at [321, 366] on div "$620K" at bounding box center [326, 366] width 36 height 17
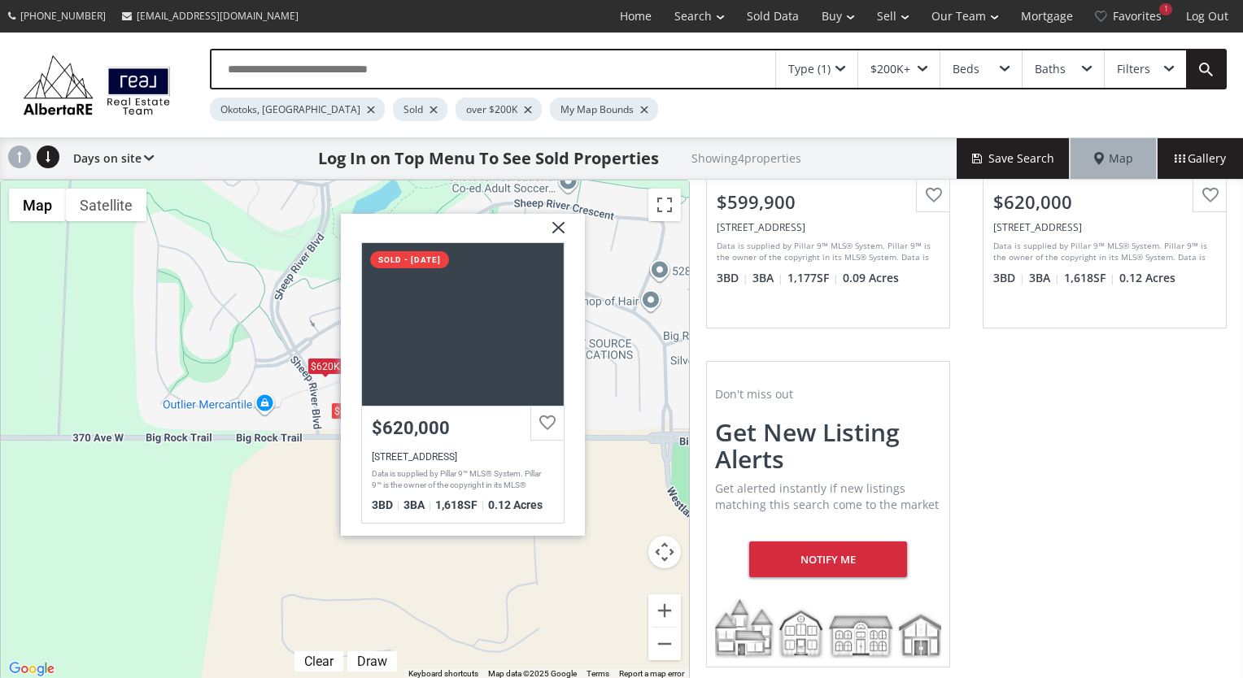
click at [341, 408] on div "Sheep River Boulevard Okotoks AB T1S 1X1 sold - 06/04/2025 $620,000 22 Sheep Ri…" at bounding box center [463, 375] width 244 height 323
click at [338, 412] on div "$600K" at bounding box center [349, 411] width 36 height 17
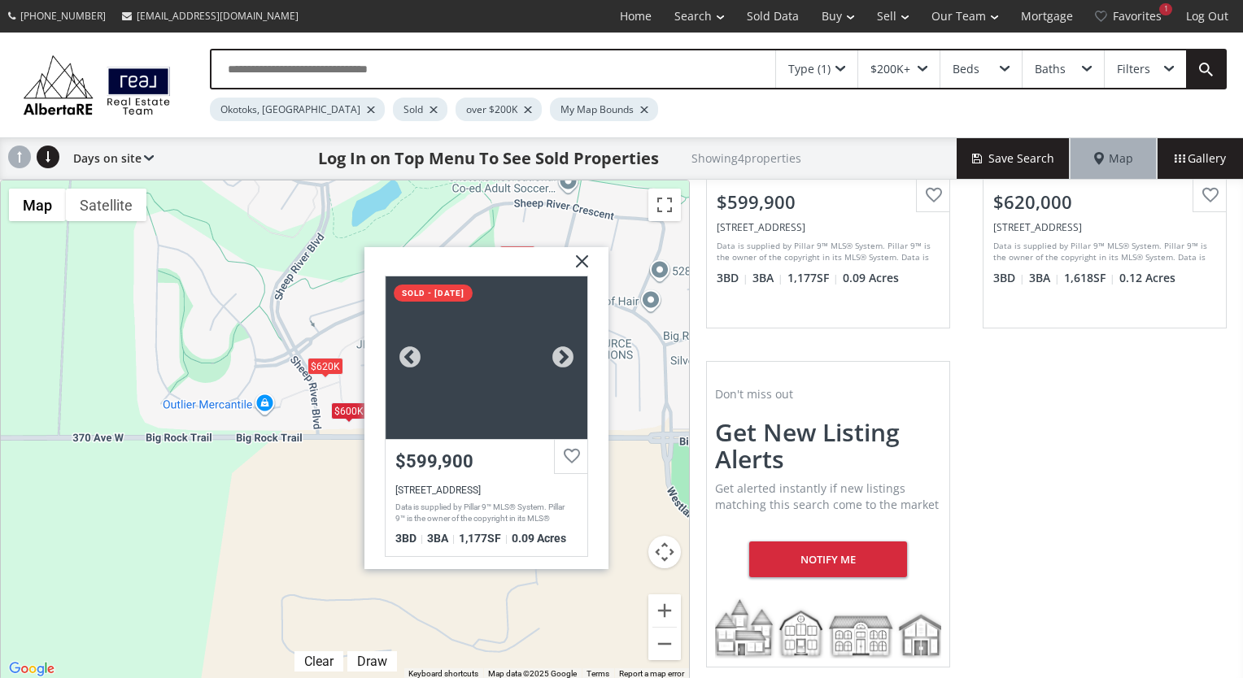
click at [465, 402] on div at bounding box center [487, 358] width 202 height 163
click at [580, 255] on img at bounding box center [576, 267] width 41 height 41
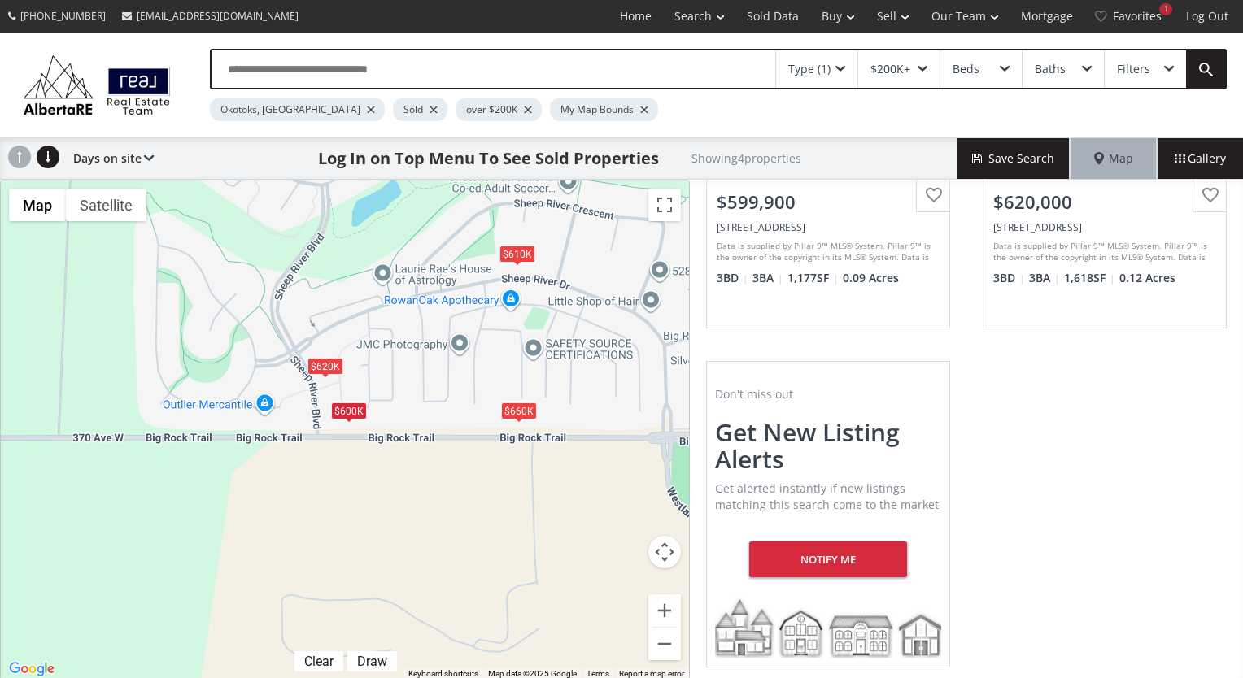
click at [1143, 63] on div "Filters" at bounding box center [1133, 68] width 33 height 11
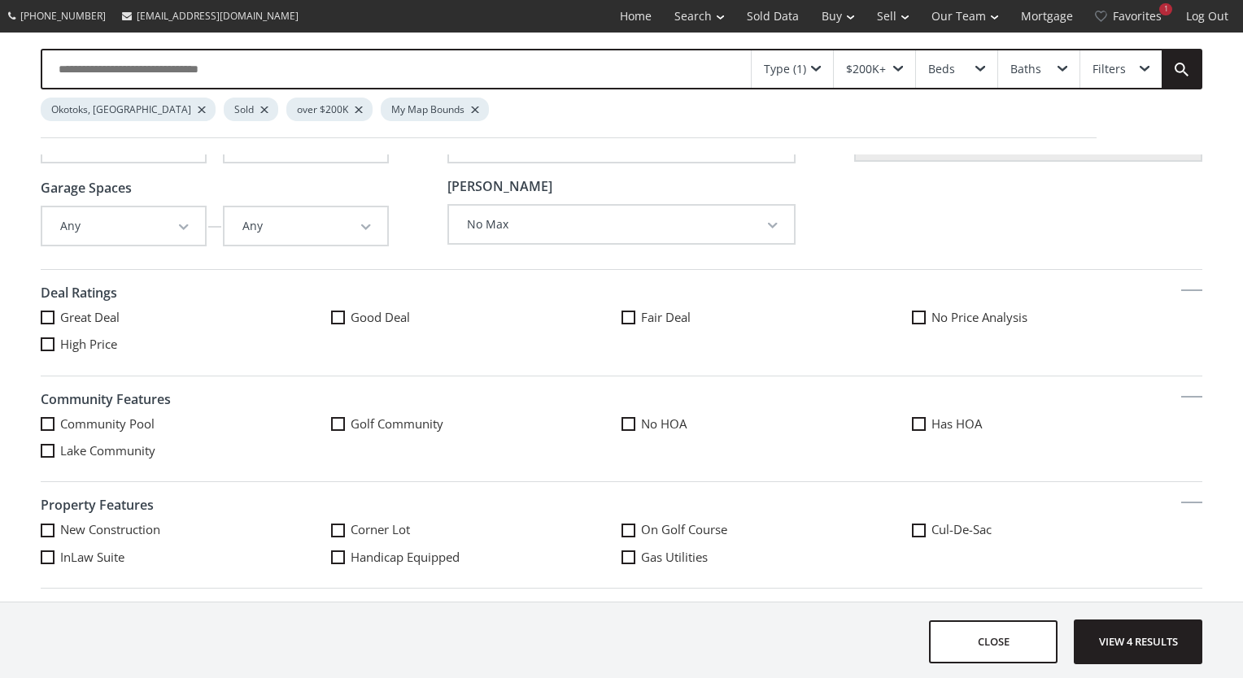
scroll to position [0, 0]
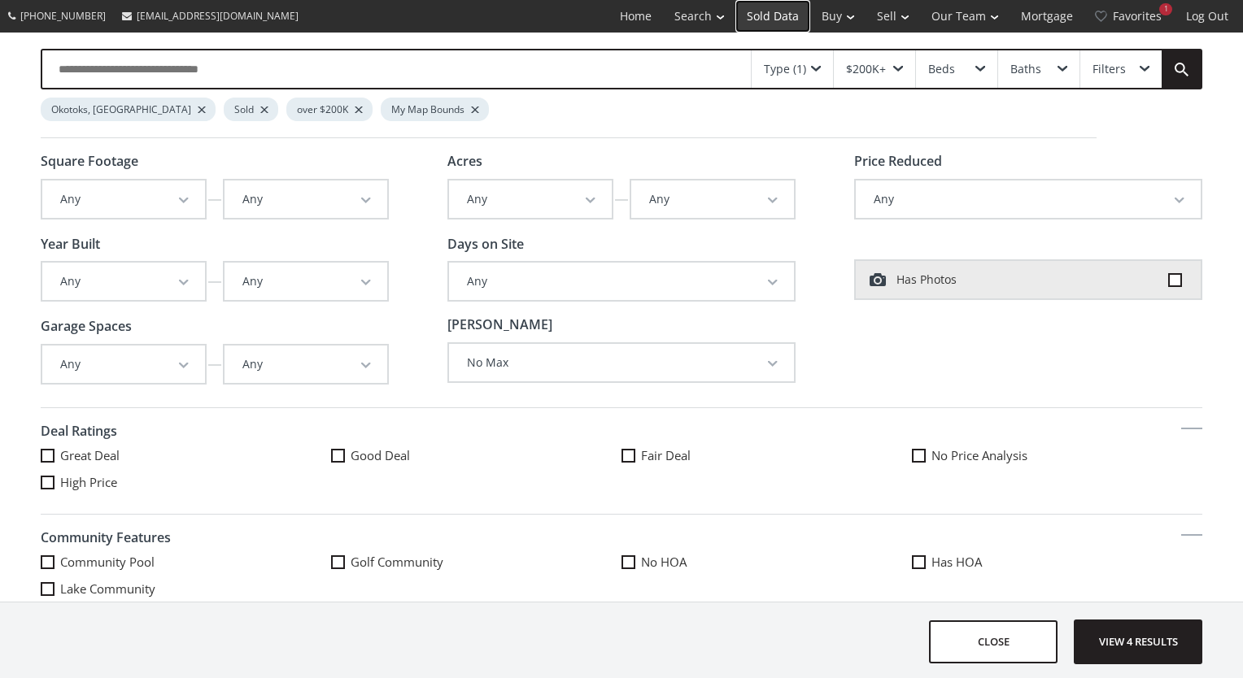
click at [784, 8] on link "Sold Data" at bounding box center [772, 16] width 75 height 33
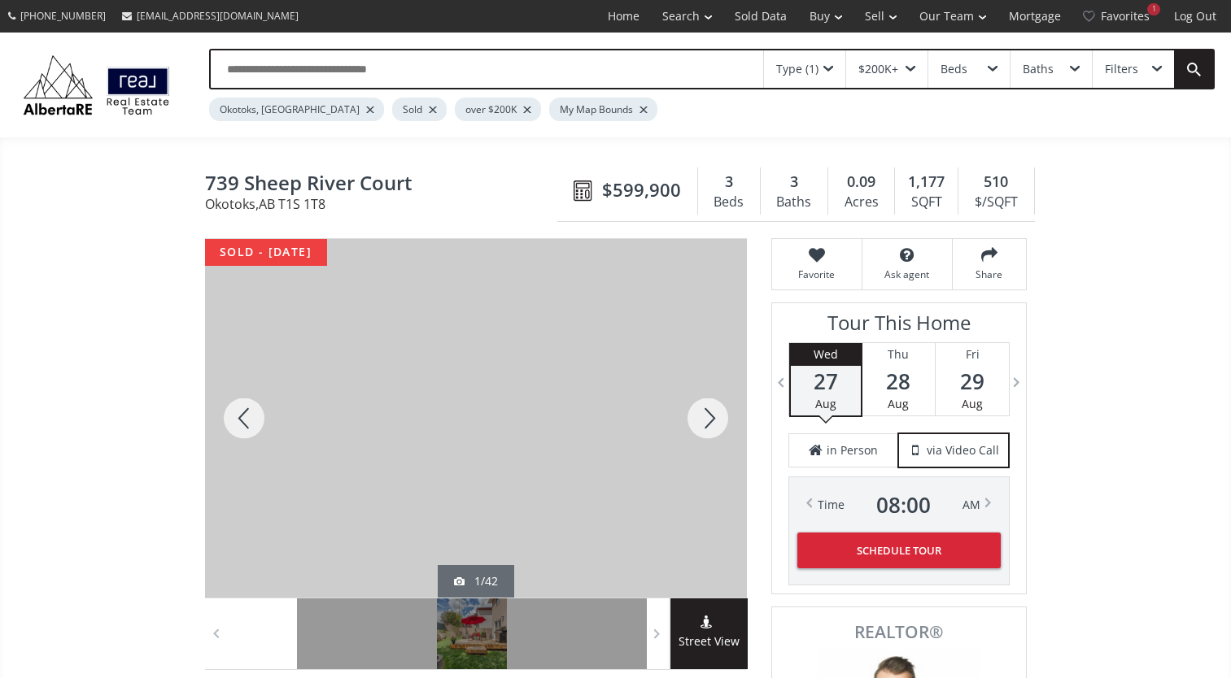
click at [710, 418] on div at bounding box center [708, 418] width 78 height 359
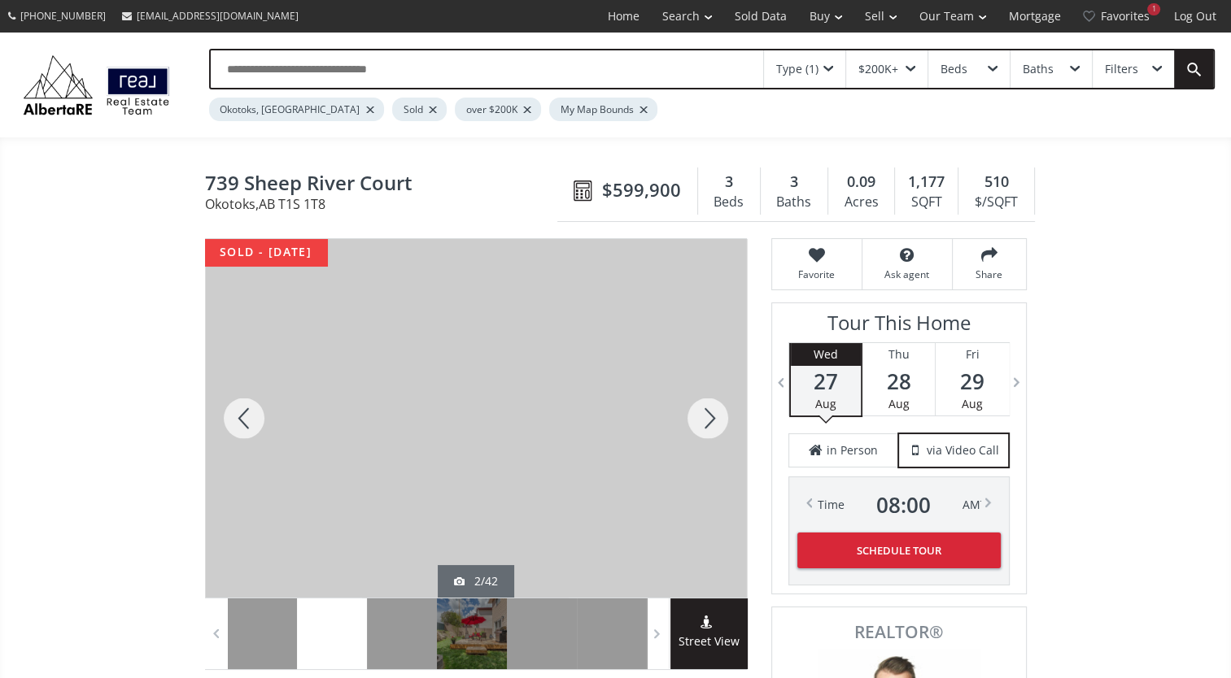
click at [710, 418] on div at bounding box center [708, 418] width 78 height 359
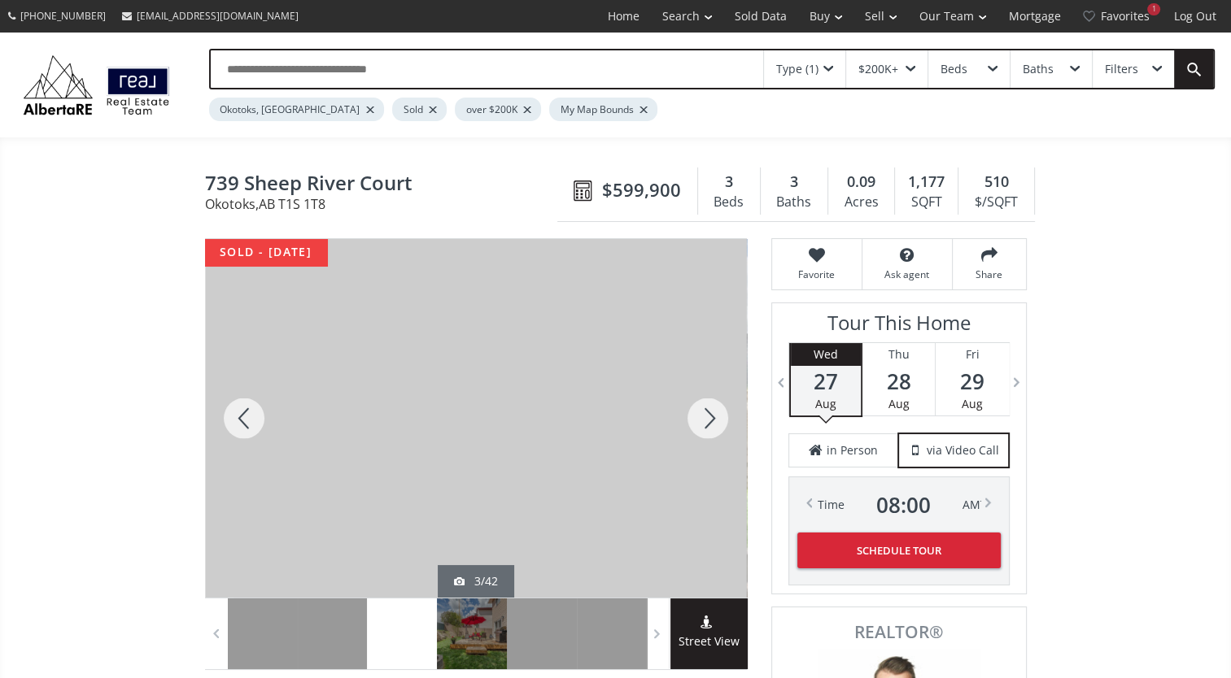
click at [710, 418] on div at bounding box center [708, 418] width 78 height 359
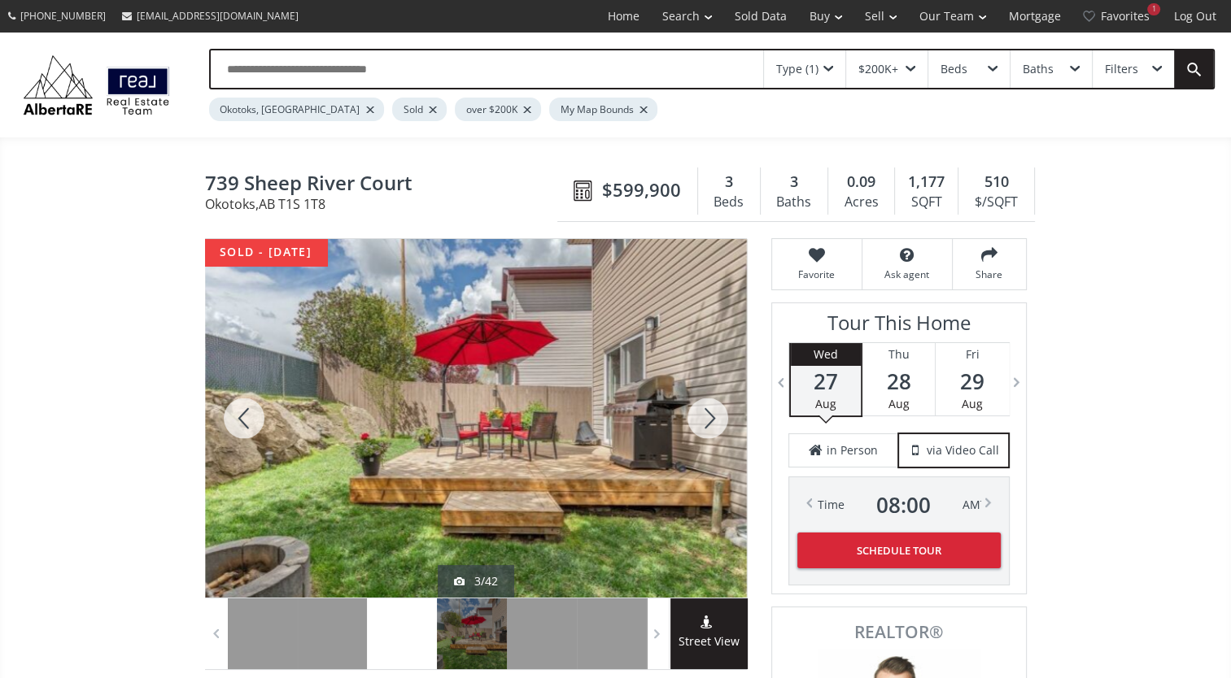
click at [710, 418] on div at bounding box center [708, 418] width 78 height 359
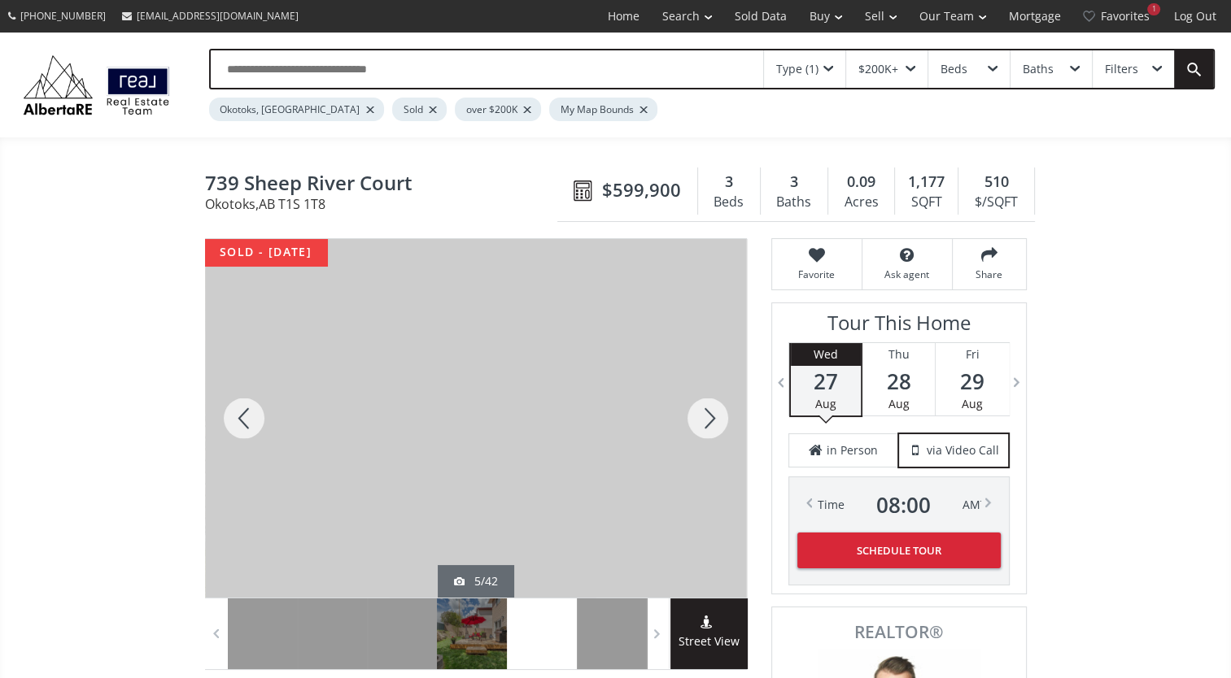
click at [710, 418] on div at bounding box center [708, 418] width 78 height 359
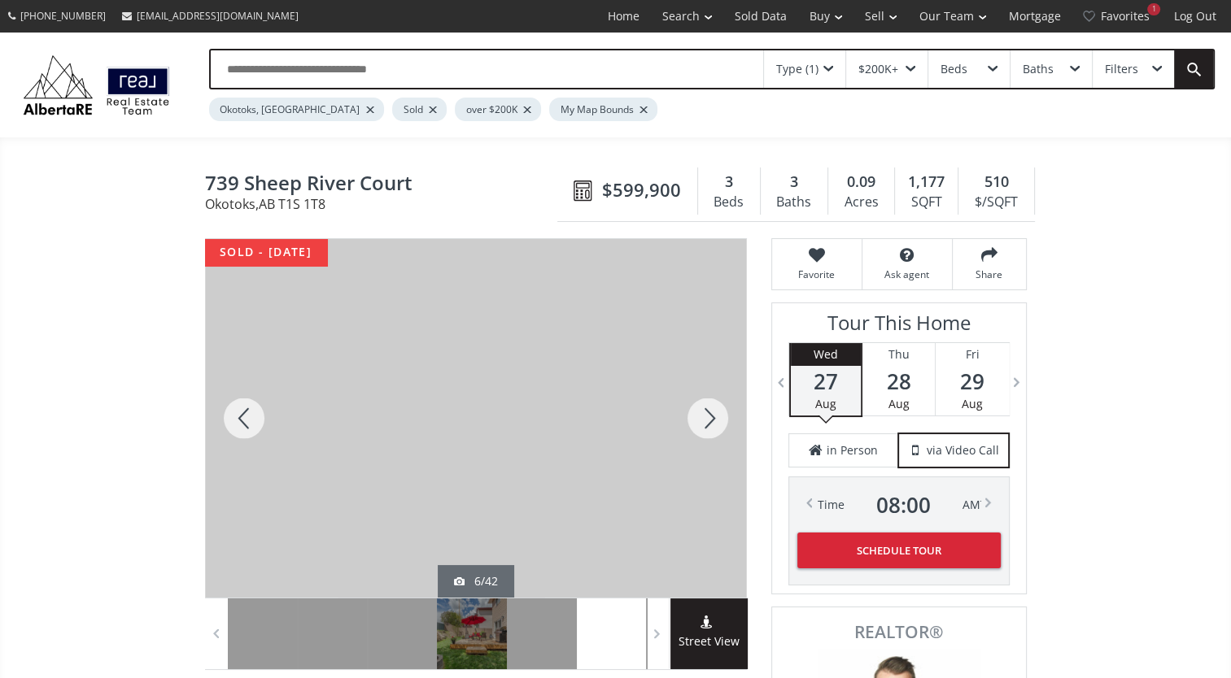
click at [710, 418] on div at bounding box center [708, 418] width 78 height 359
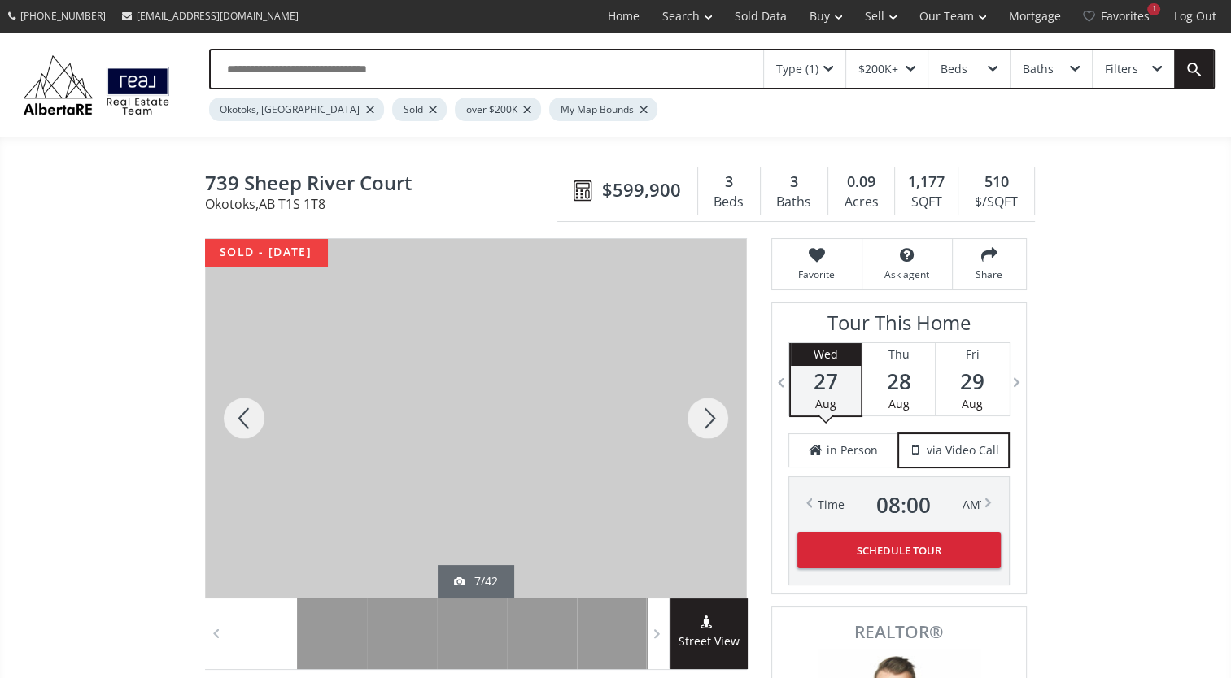
click at [710, 418] on div at bounding box center [708, 418] width 78 height 359
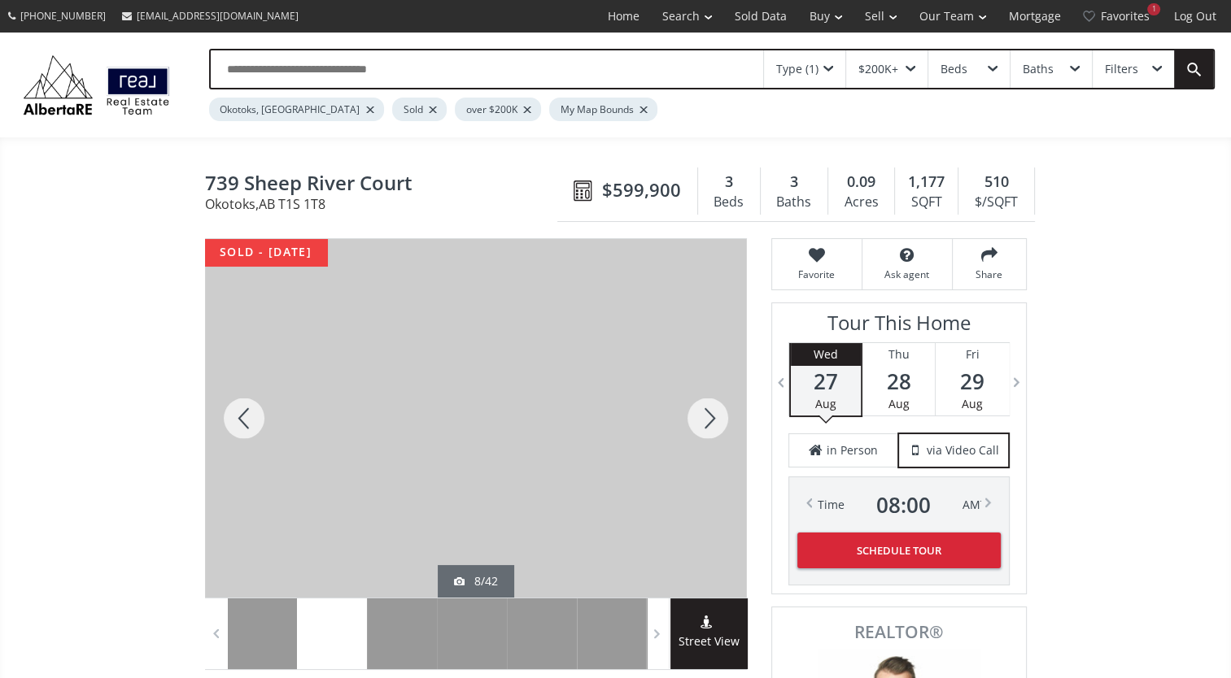
click at [710, 418] on div at bounding box center [708, 418] width 78 height 359
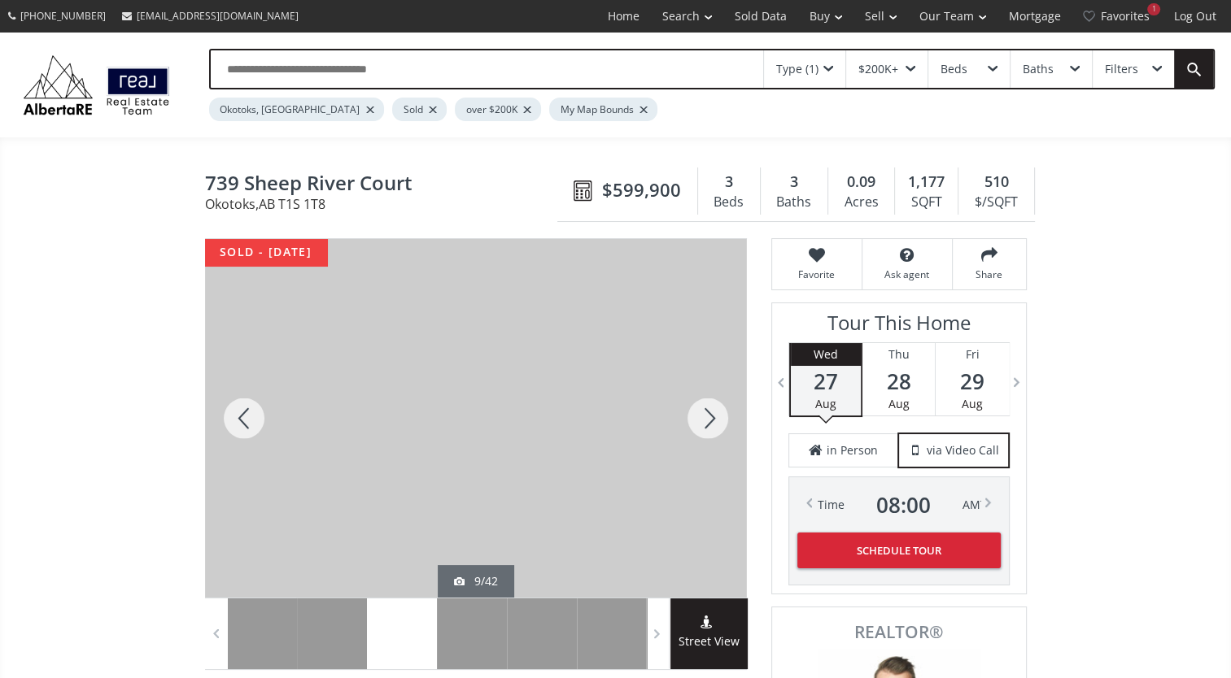
click at [711, 418] on div at bounding box center [708, 418] width 78 height 359
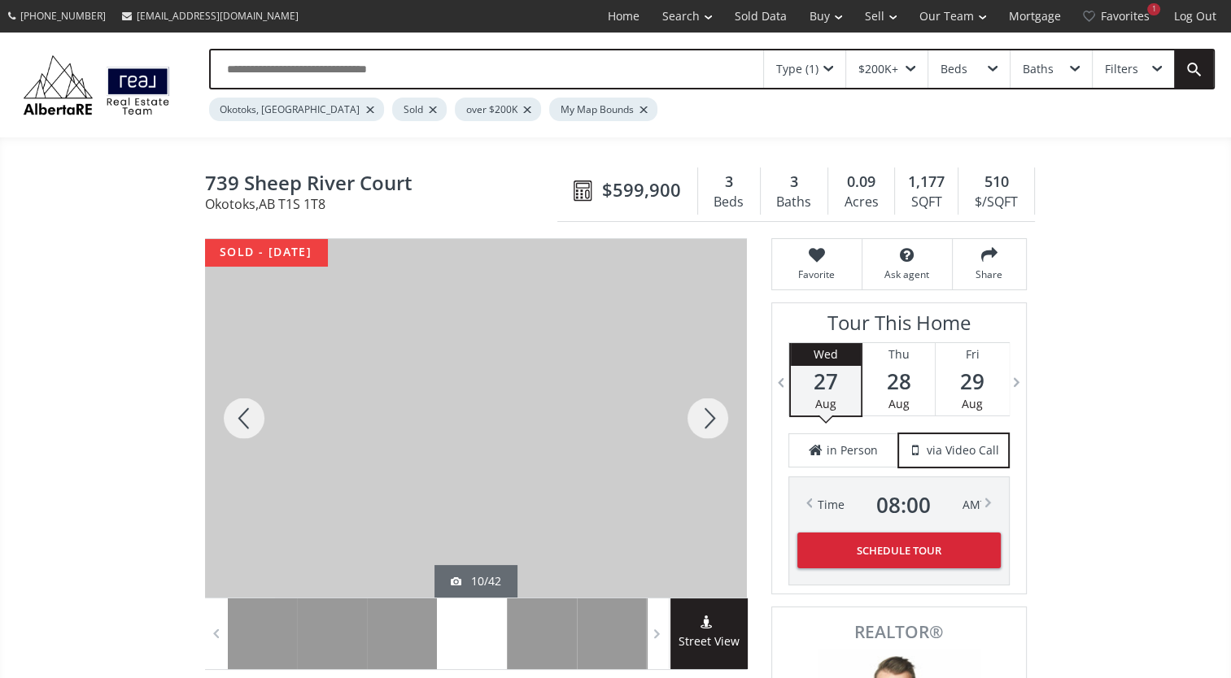
click at [711, 418] on div at bounding box center [708, 418] width 78 height 359
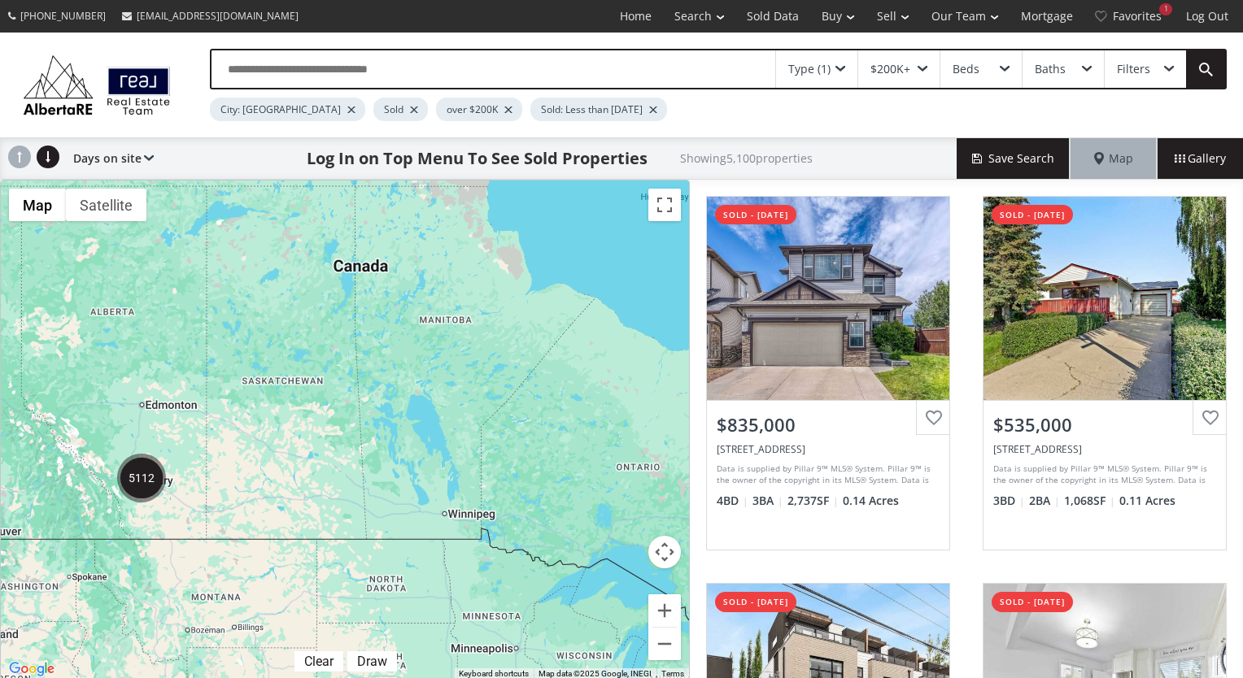
click at [314, 65] on input "text" at bounding box center [494, 68] width 564 height 37
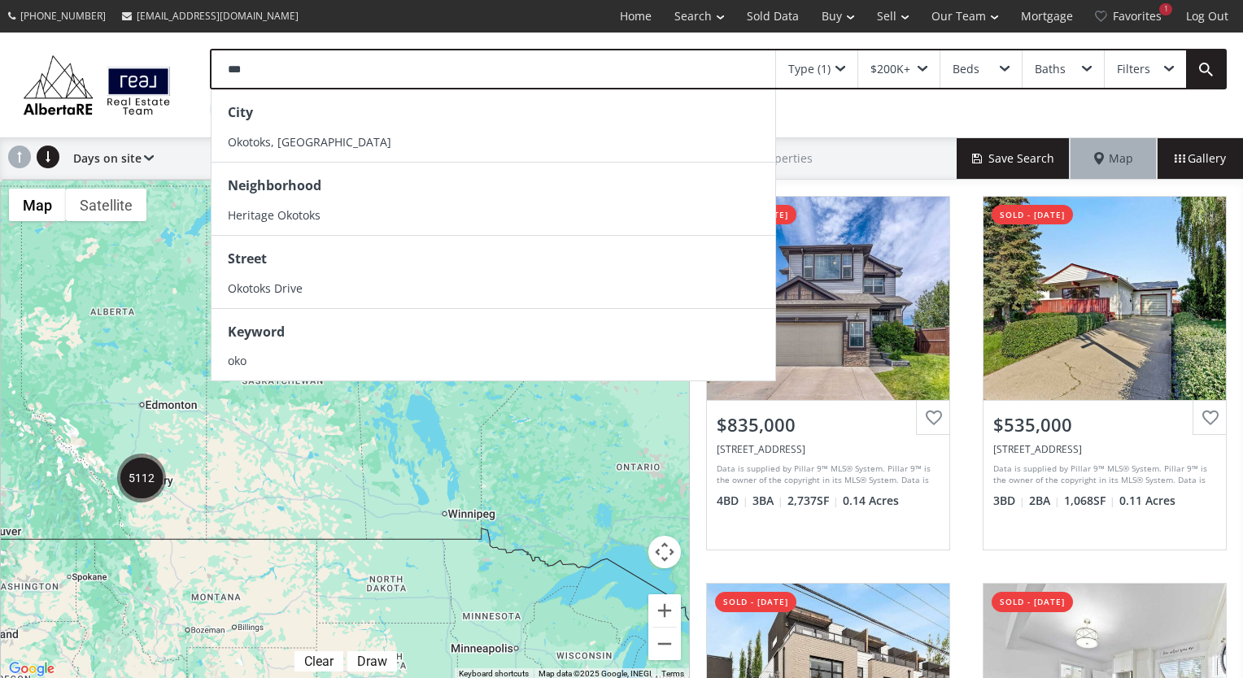
type input "***"
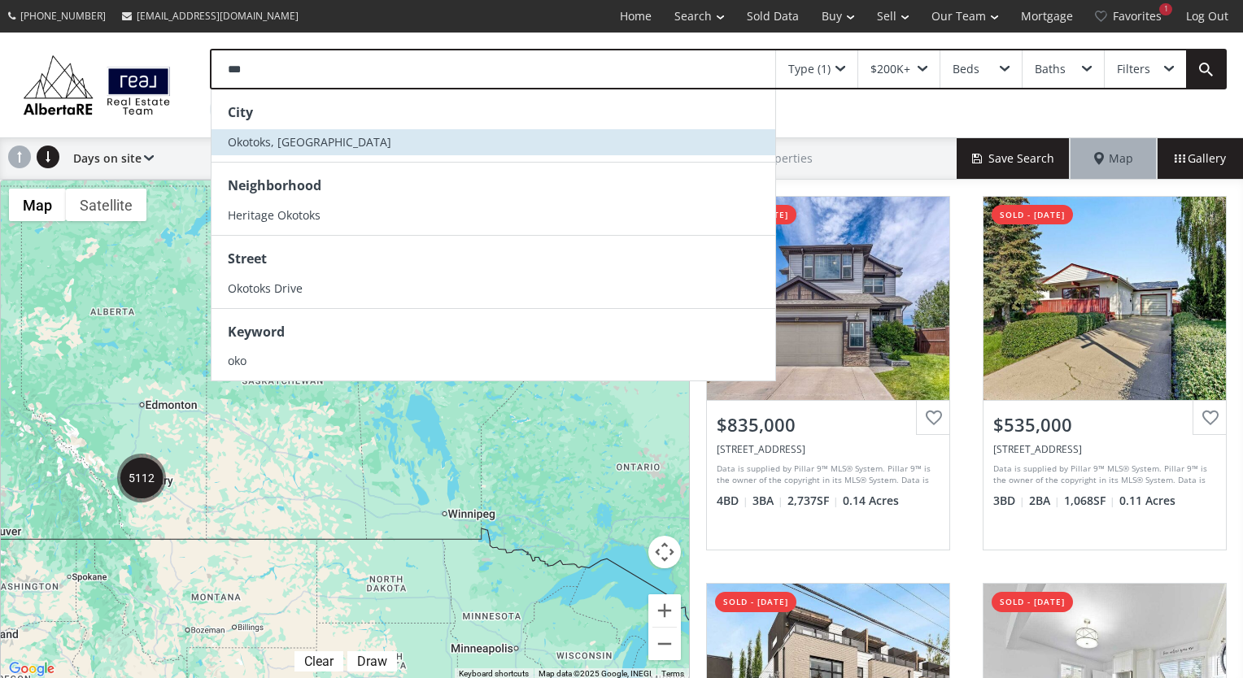
click at [293, 144] on li "Okotoks, [GEOGRAPHIC_DATA]" at bounding box center [494, 142] width 564 height 26
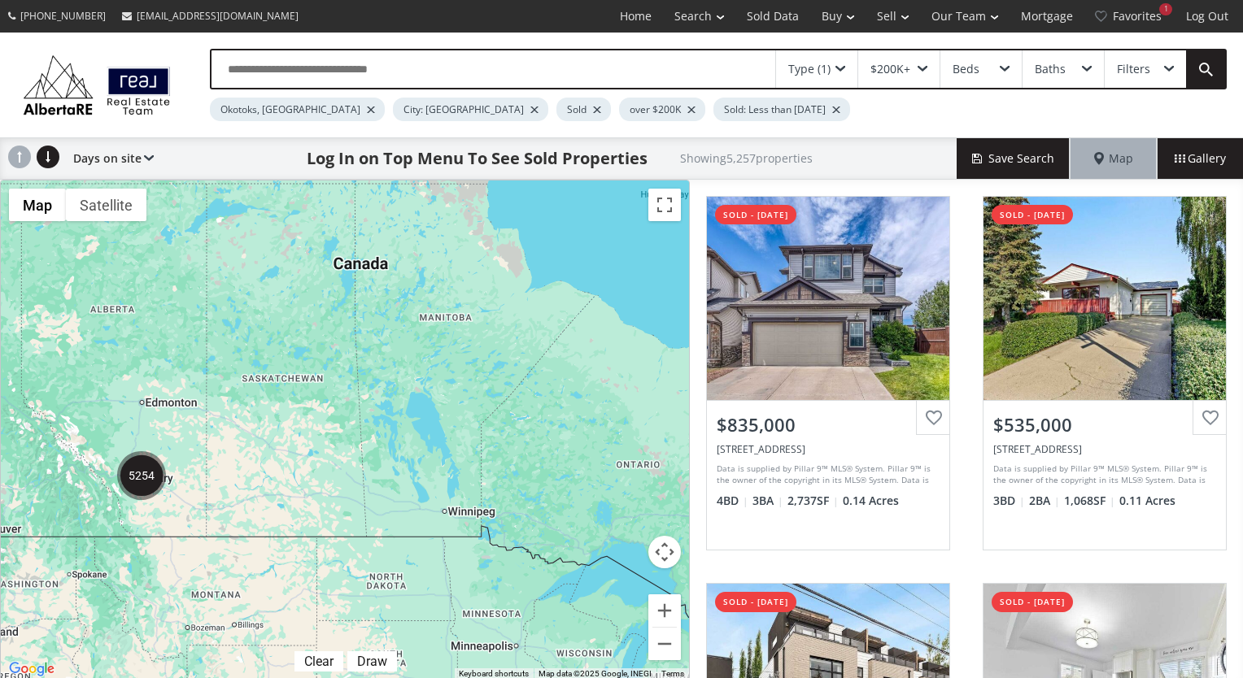
click at [530, 107] on div at bounding box center [534, 110] width 8 height 7
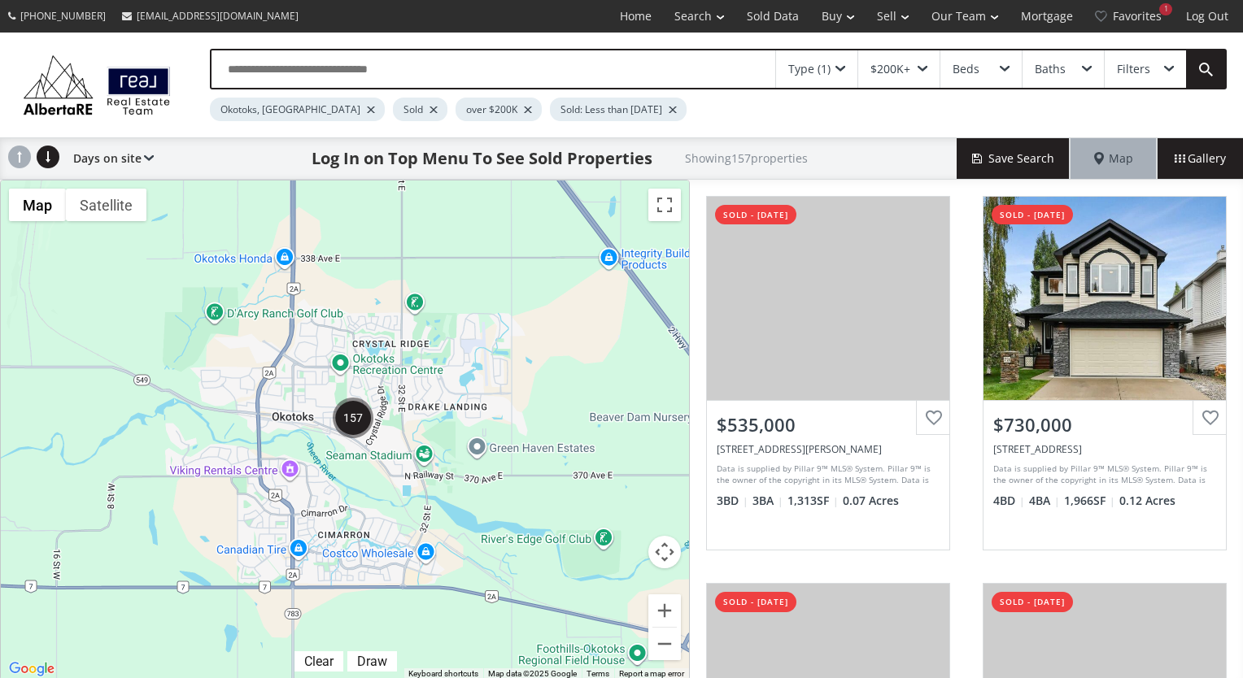
click at [137, 155] on div "Days on site Price SQFT Bedrooms Bathrooms Days on site Year built Lot size Pri…" at bounding box center [109, 158] width 89 height 41
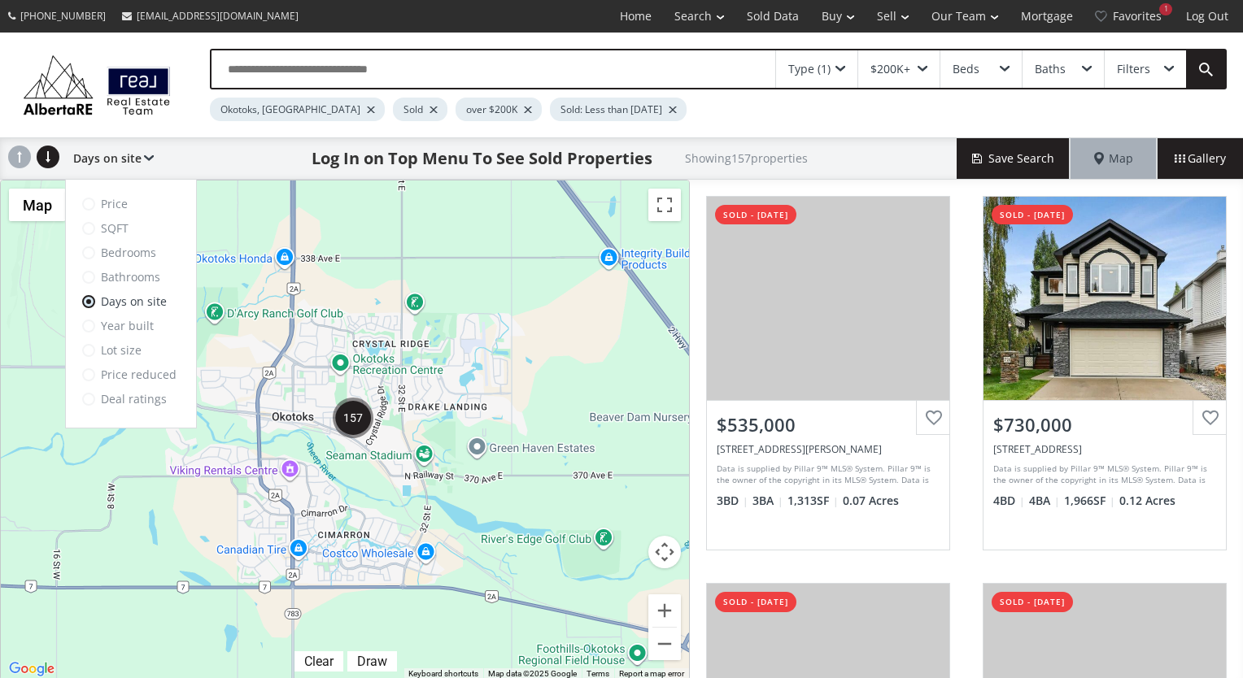
click at [218, 148] on div "Log In on Top Menu To See Sold Properties Showing 157 properties" at bounding box center [555, 158] width 803 height 41
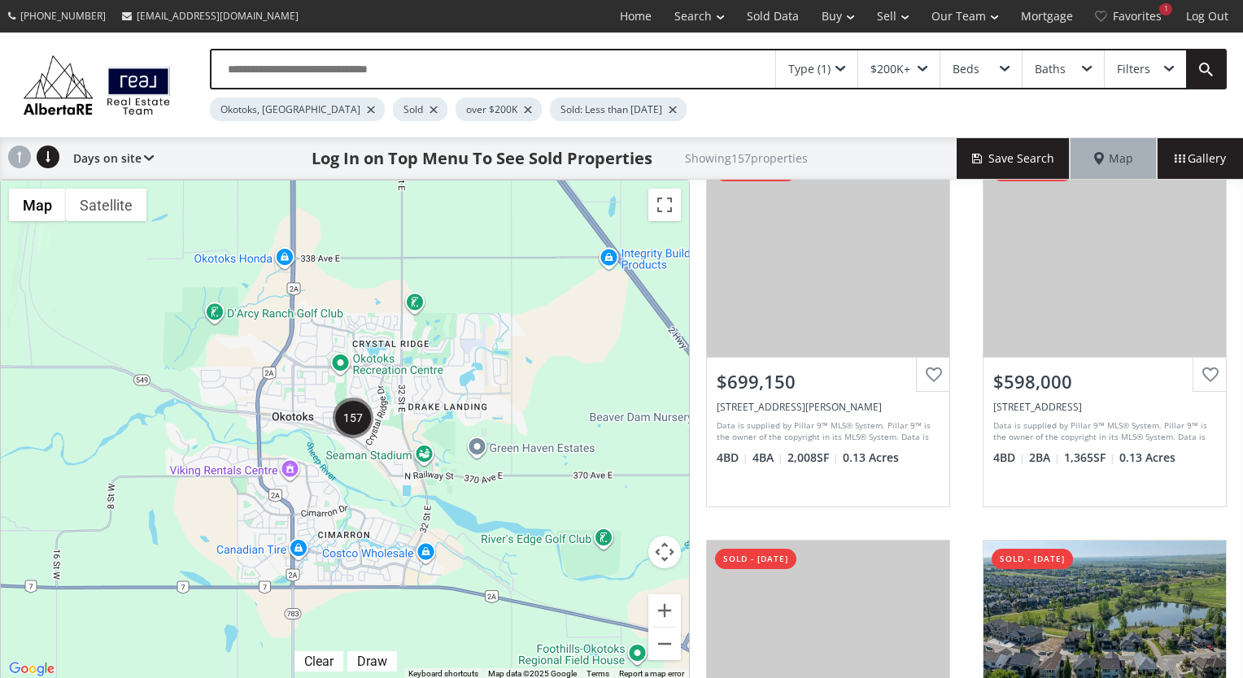
scroll to position [1521, 0]
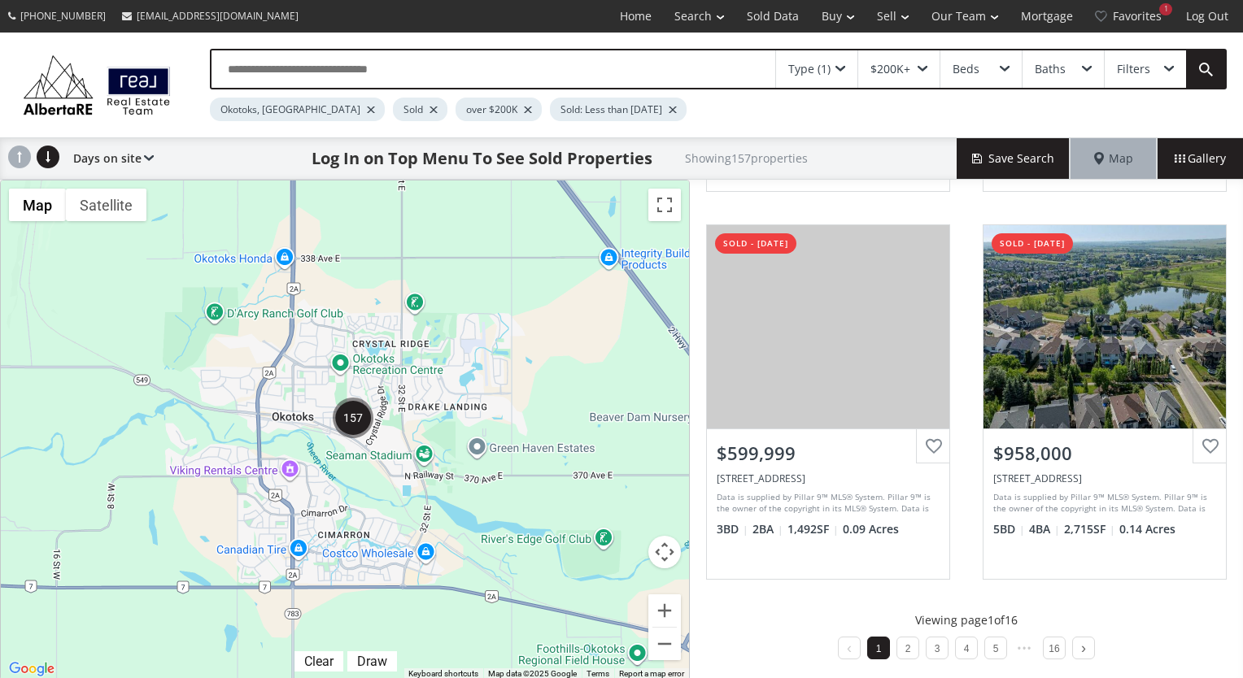
click at [1206, 158] on span "Gallery" at bounding box center [1200, 159] width 51 height 16
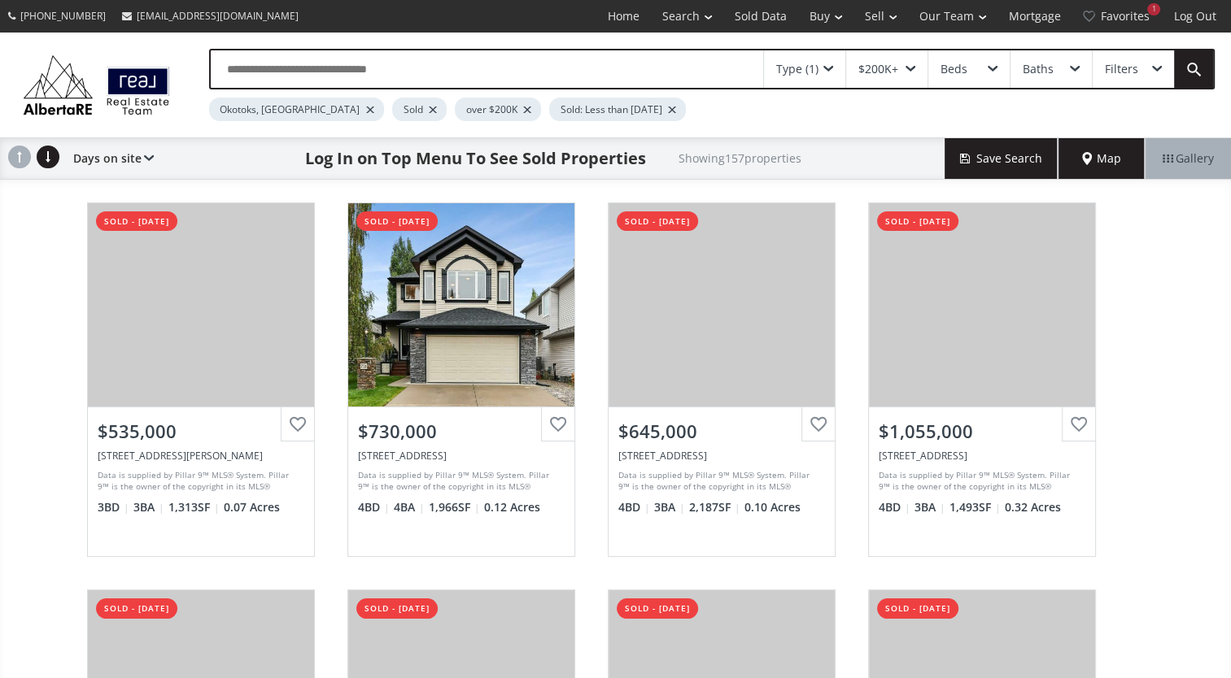
click at [50, 156] on use at bounding box center [48, 157] width 23 height 23
click at [41, 161] on use at bounding box center [48, 157] width 23 height 23
click at [106, 158] on div "Days on site Price SQFT Bedrooms Bathrooms Days on site Year built Lot size Pri…" at bounding box center [109, 158] width 89 height 41
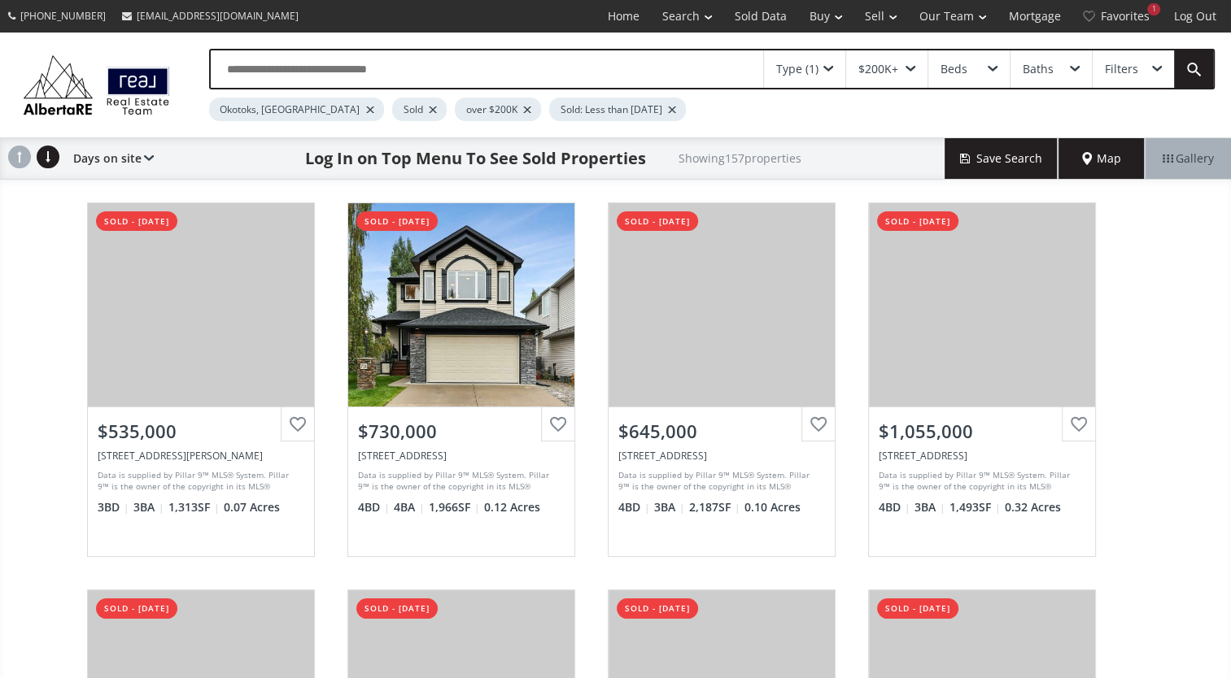
click at [1137, 73] on div "Filters" at bounding box center [1133, 68] width 81 height 37
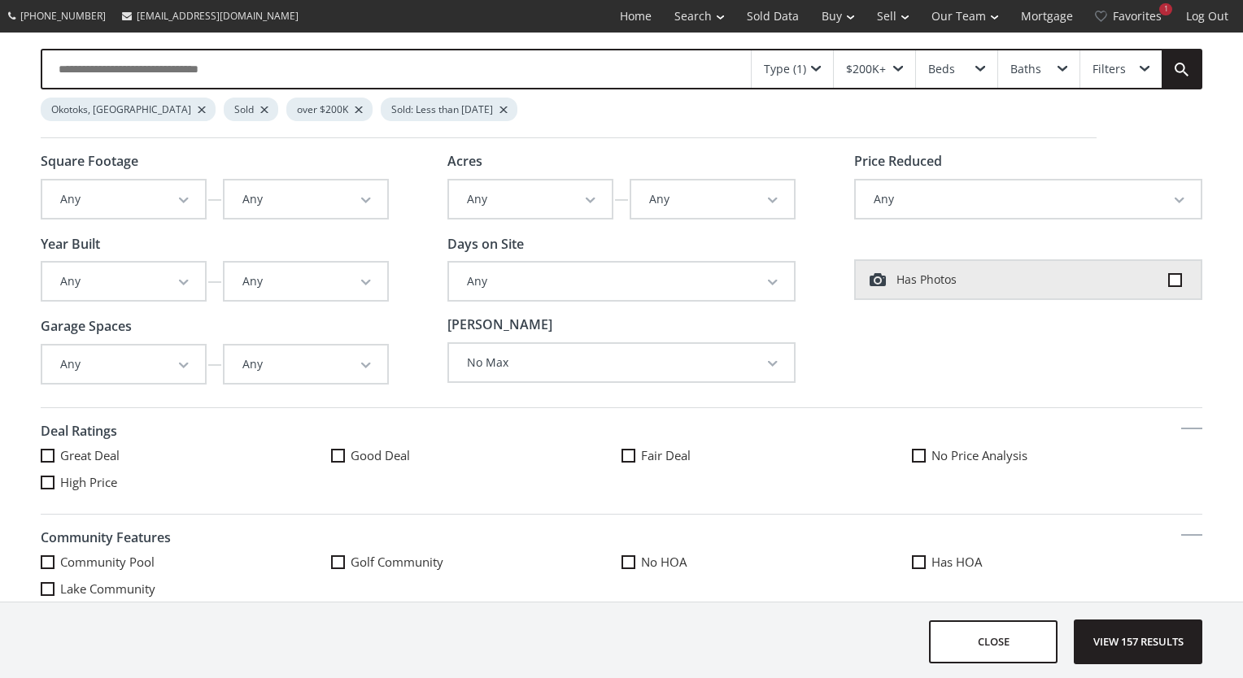
click at [553, 103] on div "Okotoks, AB Sold over $200K Sold: Less than [DATE]" at bounding box center [569, 113] width 1056 height 49
